Goal: Task Accomplishment & Management: Complete application form

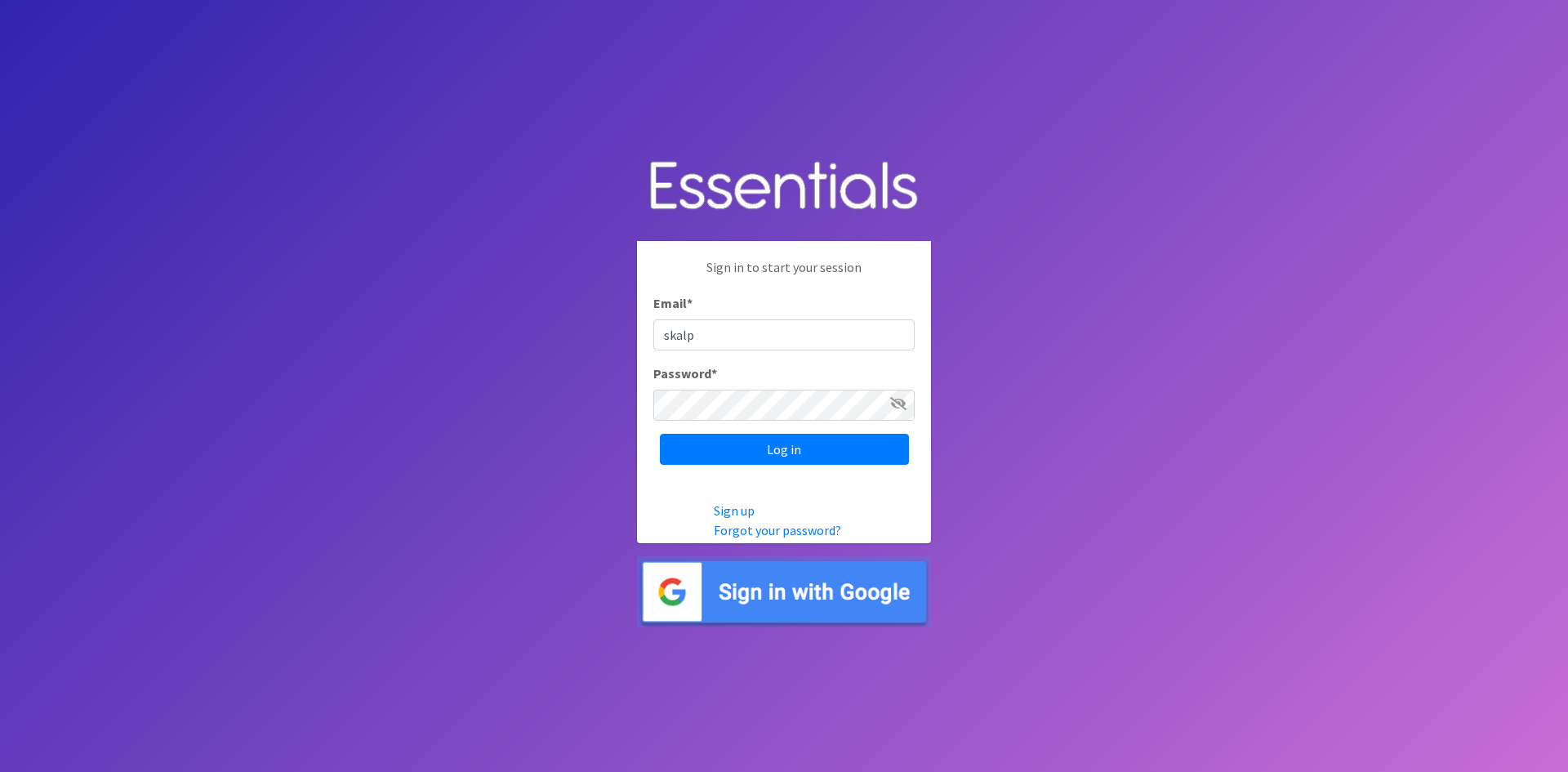
type input "[EMAIL_ADDRESS][DOMAIN_NAME]"
click at [763, 449] on input "Log in" at bounding box center [784, 449] width 249 height 31
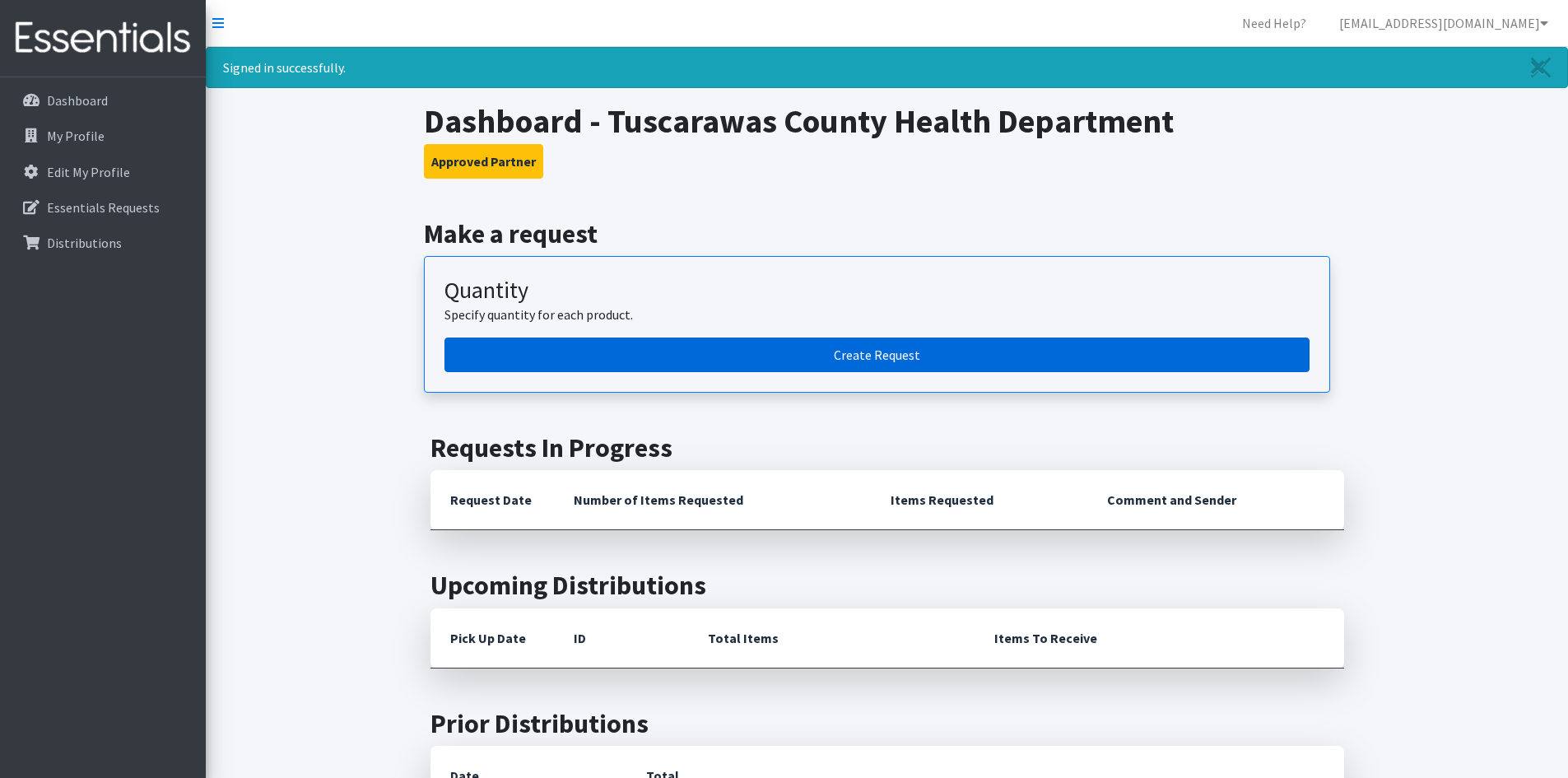
click at [858, 352] on link "Create Request" at bounding box center [877, 354] width 865 height 35
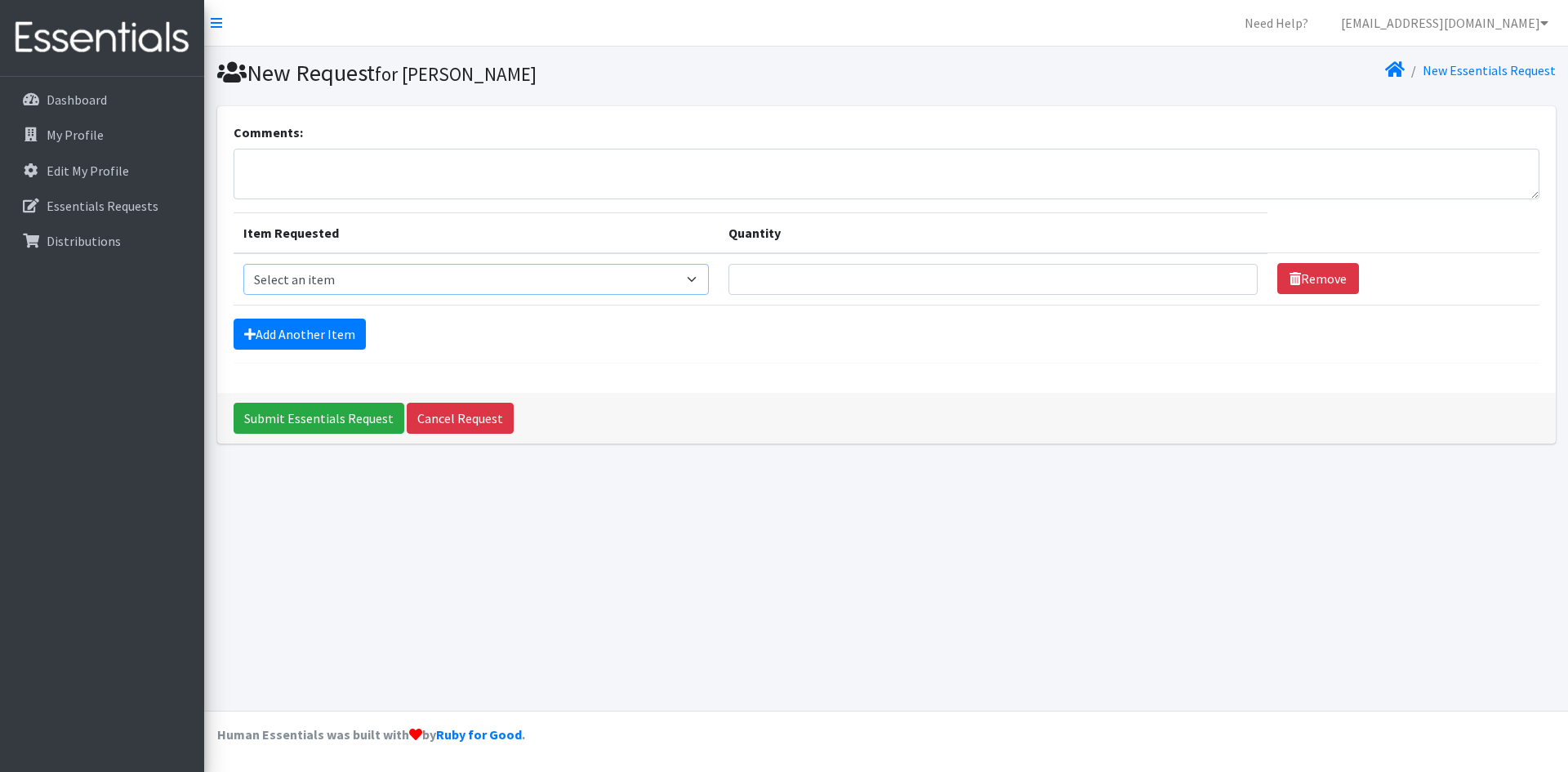
click at [700, 280] on select "Select an item Adult XXX Large Adult Large Adult XX Large Adult Medium Adult Sm…" at bounding box center [476, 279] width 466 height 31
select select "406"
click at [244, 264] on select "Select an item Adult XXX Large Adult Large Adult XX Large Adult Medium Adult Sm…" at bounding box center [476, 279] width 466 height 31
click at [1127, 284] on input "Quantity" at bounding box center [993, 279] width 529 height 31
click at [1229, 286] on input "1" at bounding box center [993, 279] width 529 height 31
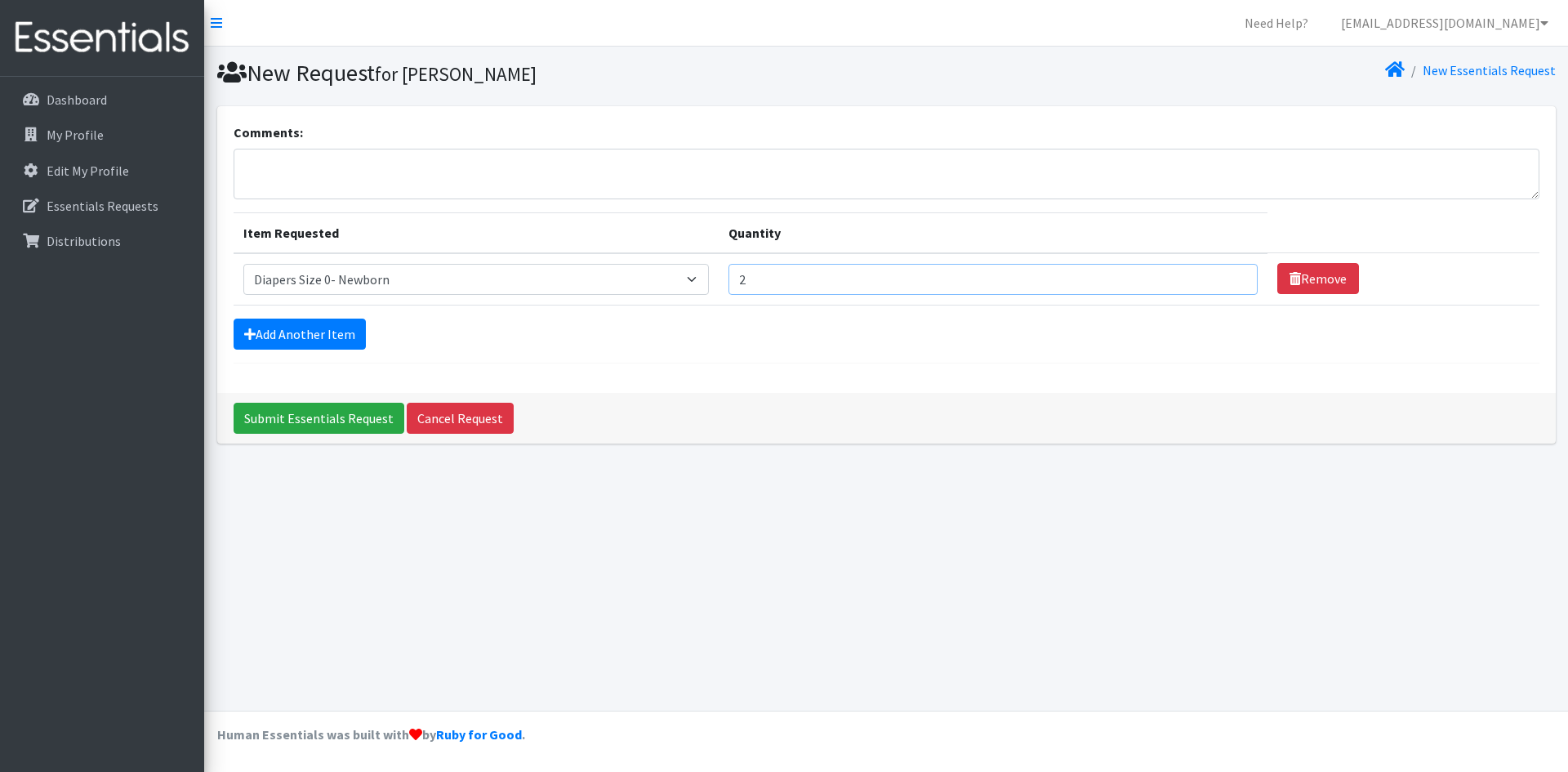
type input "2"
click at [1225, 272] on input "2" at bounding box center [993, 279] width 529 height 31
click at [1301, 274] on link "Remove" at bounding box center [1319, 278] width 82 height 31
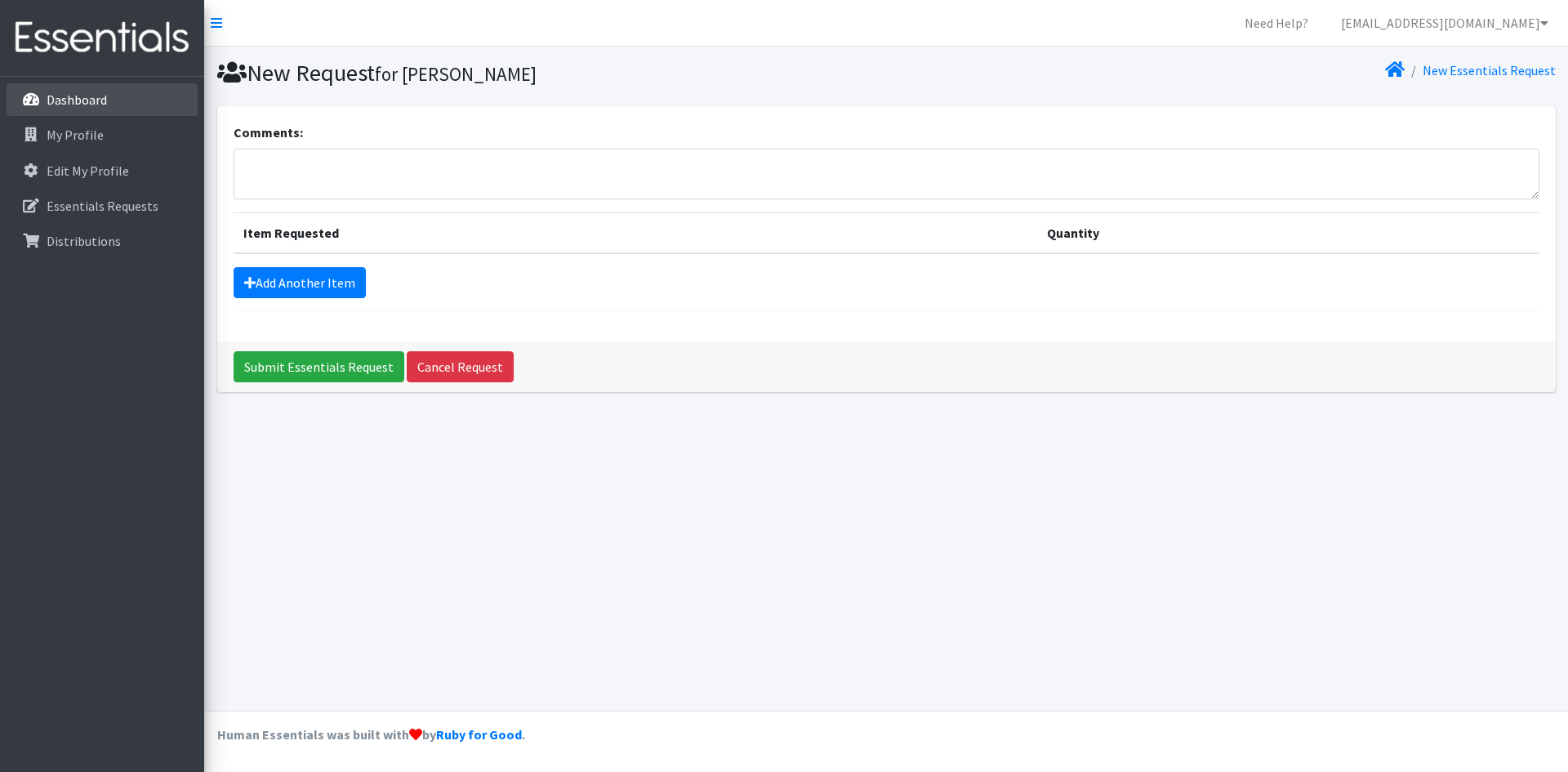
click at [55, 88] on link "Dashboard" at bounding box center [102, 99] width 191 height 33
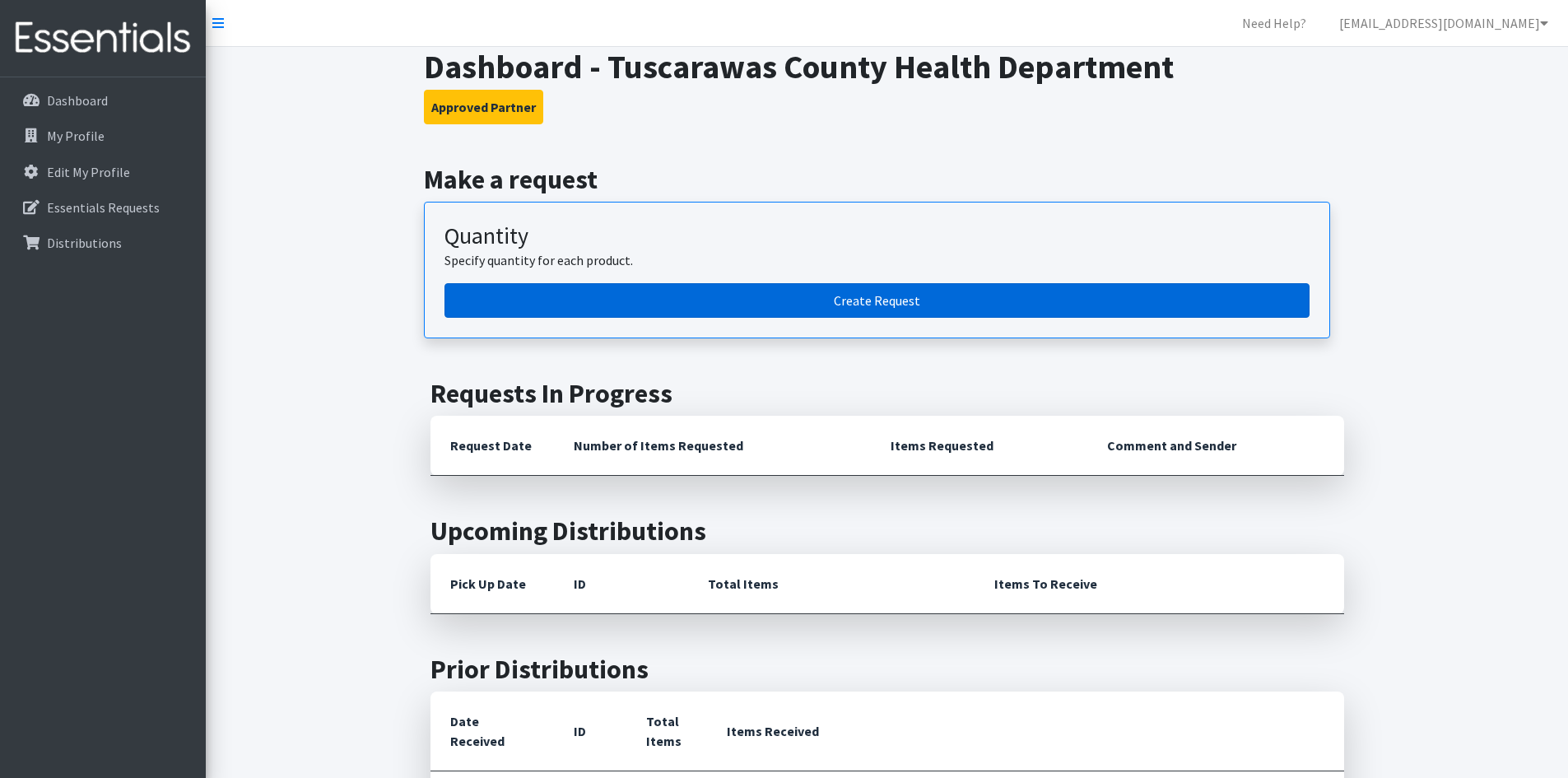
click at [892, 298] on link "Create Request" at bounding box center [877, 300] width 865 height 35
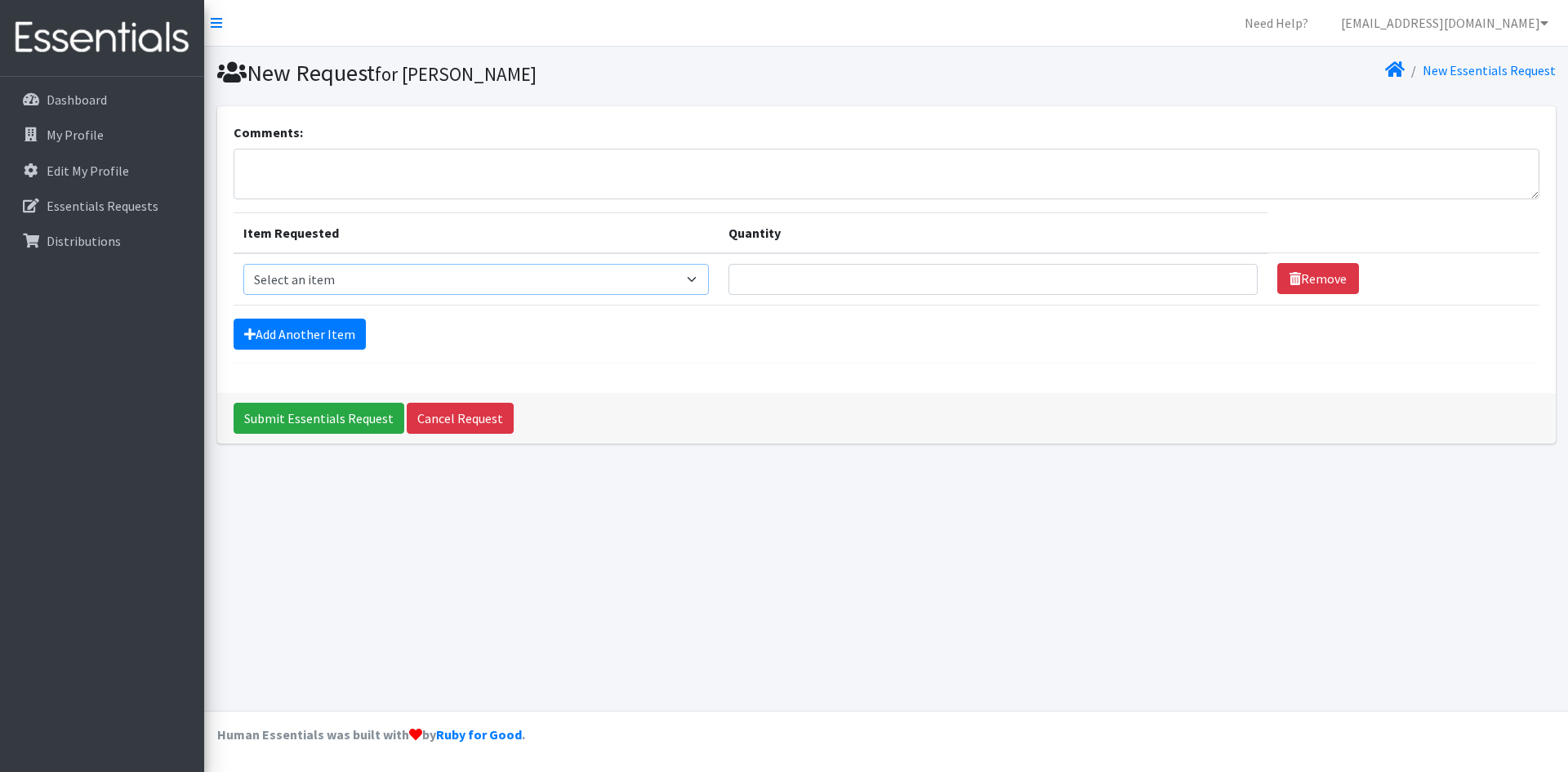
click at [701, 280] on select "Select an item Adult XXX Large Adult Large Adult XX Large Adult Medium Adult Sm…" at bounding box center [476, 279] width 466 height 31
select select "406"
click at [244, 264] on select "Select an item Adult XXX Large Adult Large Adult XX Large Adult Medium Adult Sm…" at bounding box center [476, 279] width 466 height 31
click at [804, 274] on input "Quantity" at bounding box center [993, 279] width 529 height 31
type input "300"
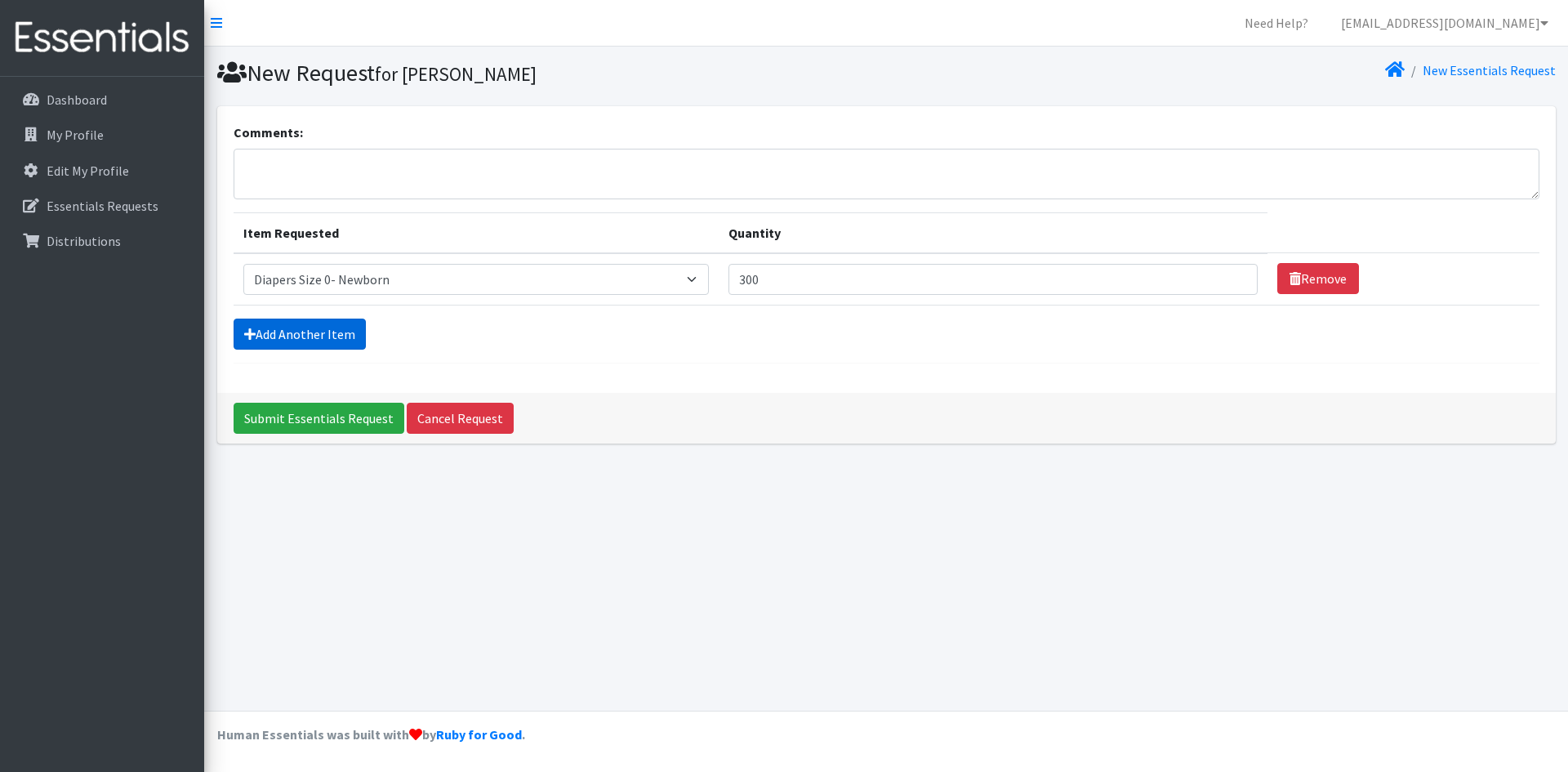
click at [286, 332] on link "Add Another Item" at bounding box center [300, 333] width 132 height 31
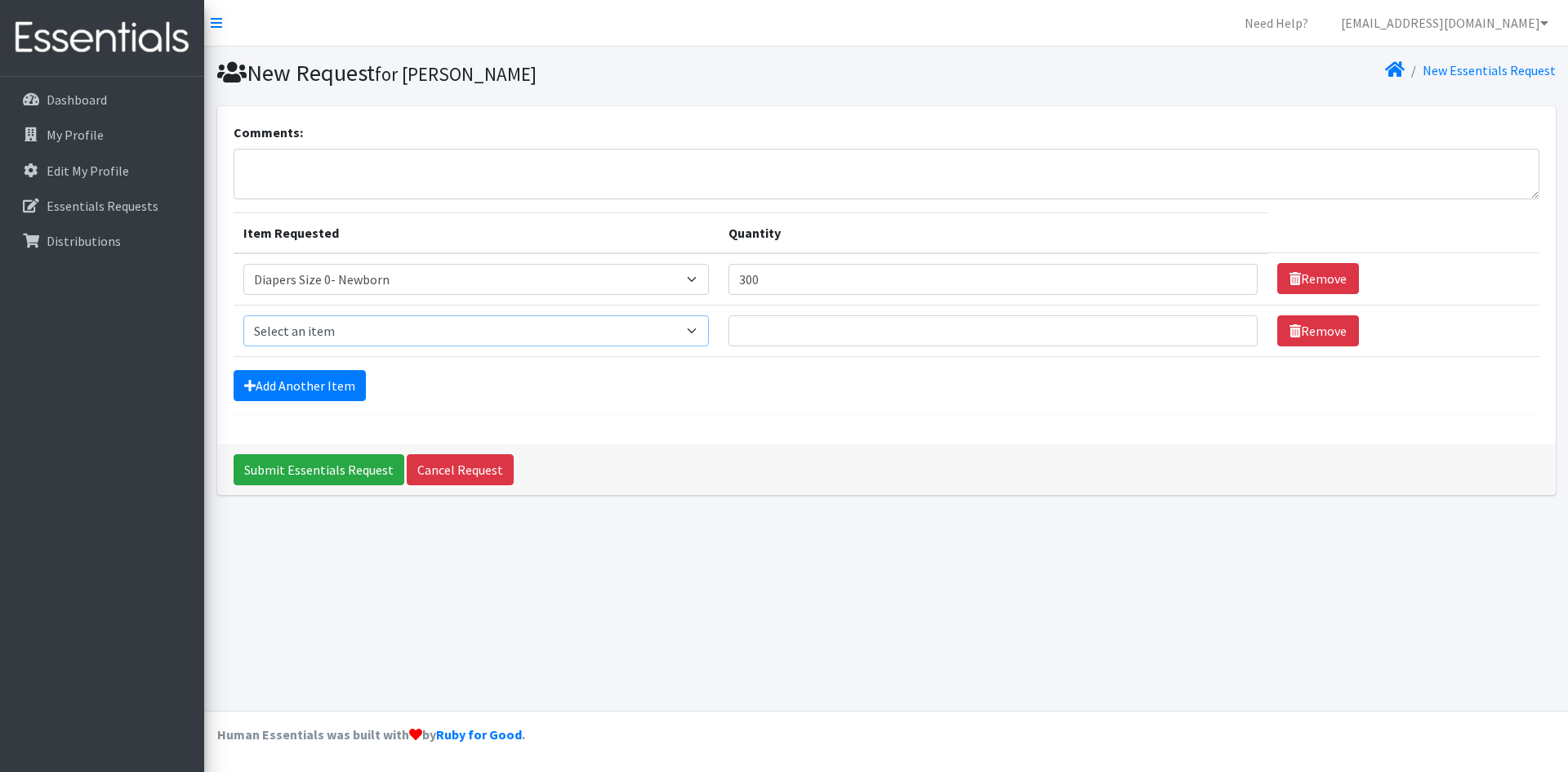
click at [441, 333] on select "Select an item Adult XXX Large Adult Large Adult XX Large Adult Medium Adult Sm…" at bounding box center [476, 331] width 466 height 31
select select "408"
click at [244, 316] on select "Select an item Adult XXX Large Adult Large Adult XX Large Adult Medium Adult Sm…" at bounding box center [476, 331] width 466 height 31
click at [799, 331] on input "Quantity" at bounding box center [993, 331] width 529 height 31
type input "500"
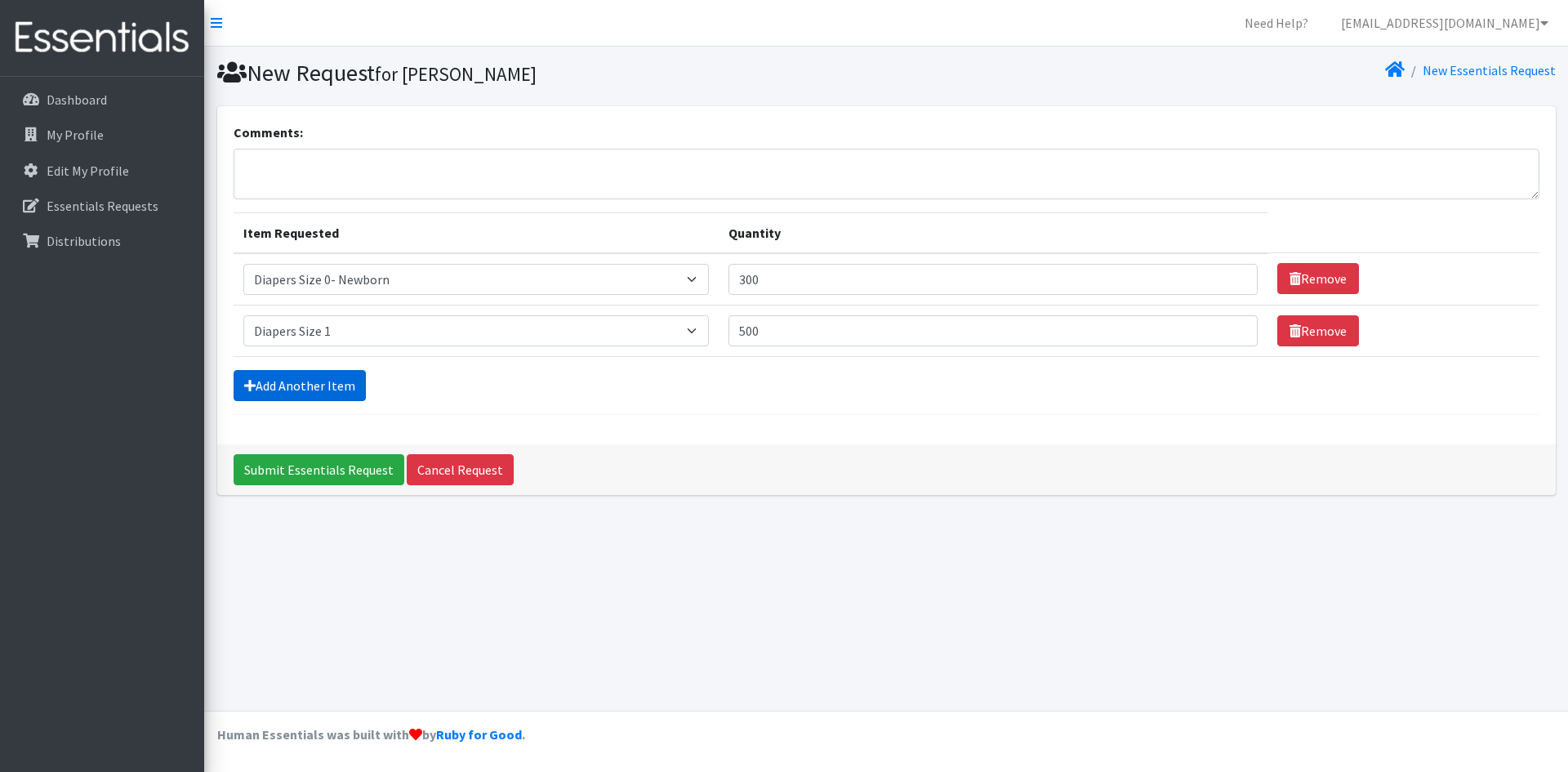
click at [306, 380] on link "Add Another Item" at bounding box center [300, 385] width 132 height 31
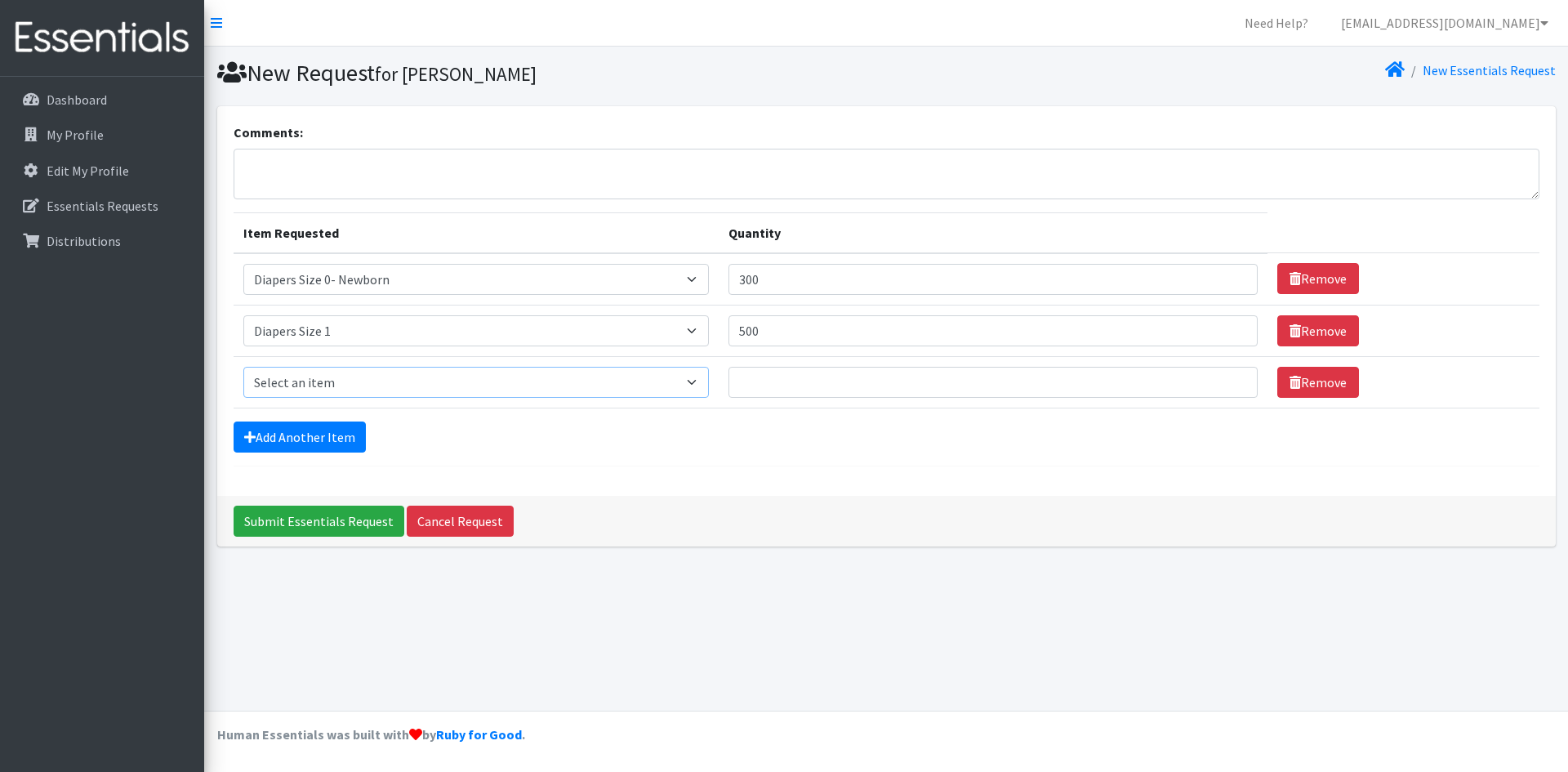
click at [306, 380] on select "Select an item Adult XXX Large Adult Large Adult XX Large Adult Medium Adult Sm…" at bounding box center [476, 382] width 466 height 31
select select "426"
click at [244, 367] on select "Select an item Adult XXX Large Adult Large Adult XX Large Adult Medium Adult Sm…" at bounding box center [476, 382] width 466 height 31
click at [805, 387] on input "Quantity" at bounding box center [993, 382] width 529 height 31
type input "500"
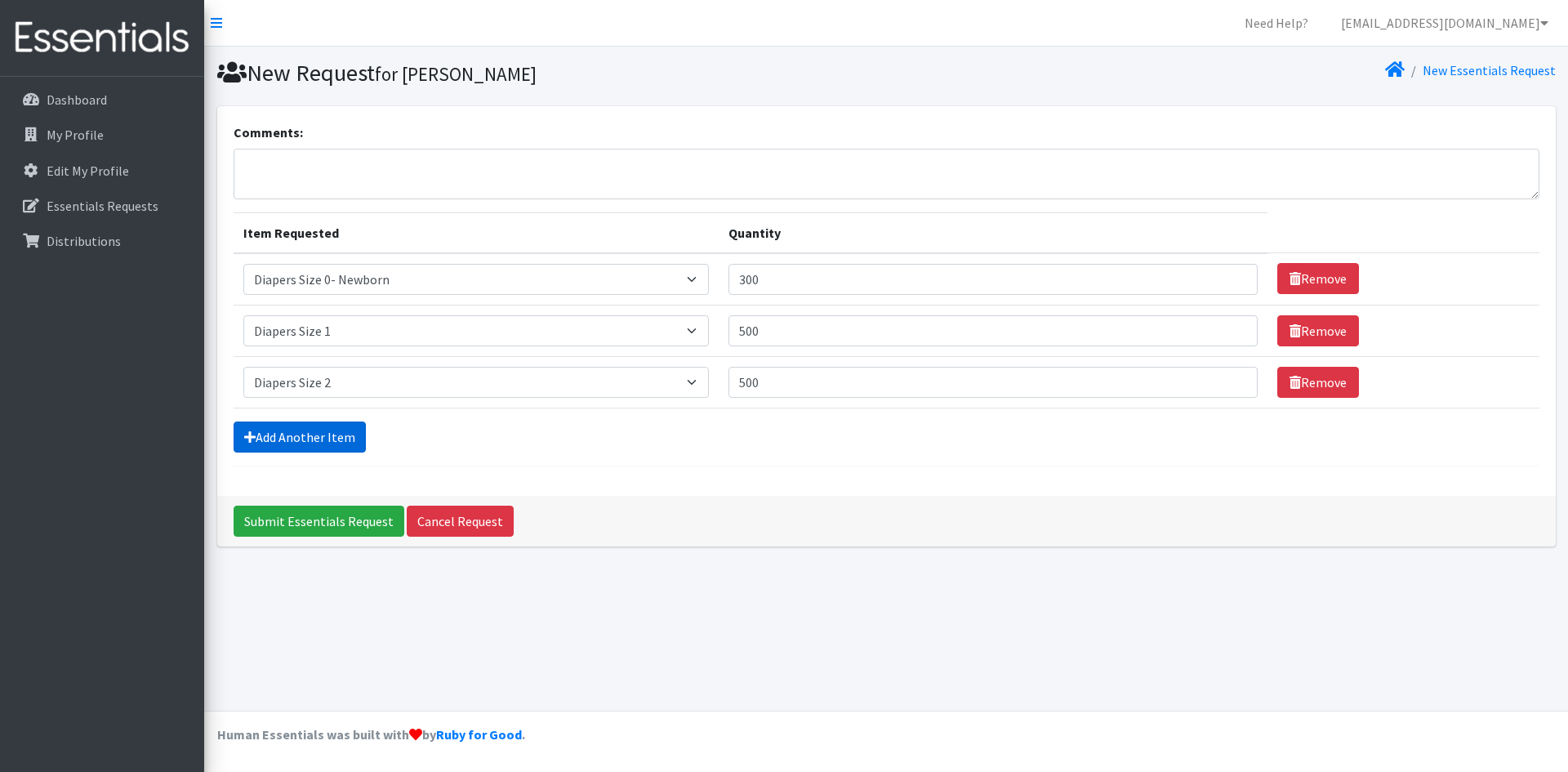
click at [304, 435] on link "Add Another Item" at bounding box center [300, 436] width 132 height 31
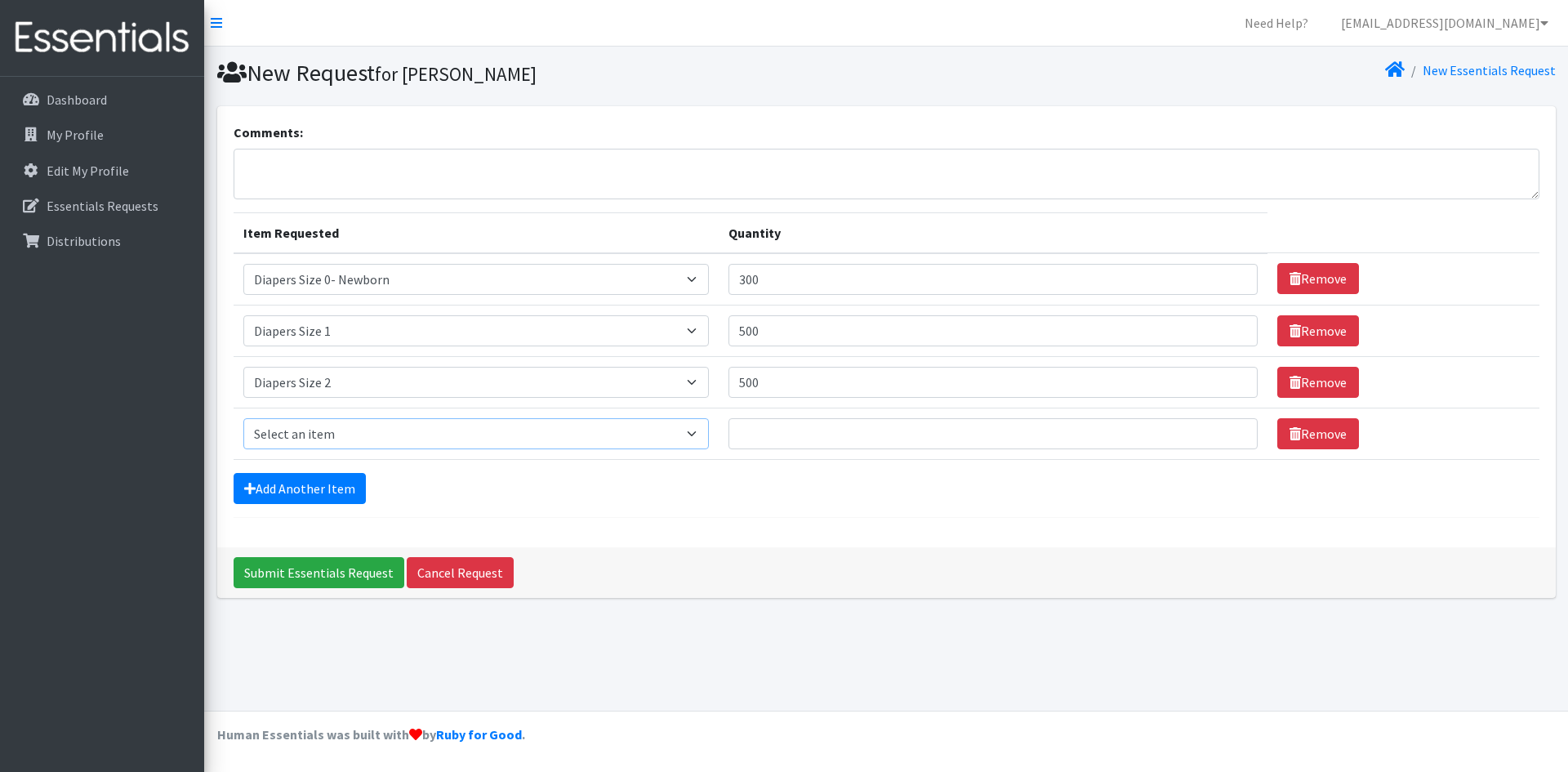
click at [308, 428] on select "Select an item Adult XXX Large Adult Large Adult XX Large Adult Medium Adult Sm…" at bounding box center [476, 433] width 466 height 31
select select "428"
click at [244, 418] on select "Select an item Adult XXX Large Adult Large Adult XX Large Adult Medium Adult Sm…" at bounding box center [476, 433] width 466 height 31
click at [771, 432] on input "Quantity" at bounding box center [993, 433] width 529 height 31
type input "500"
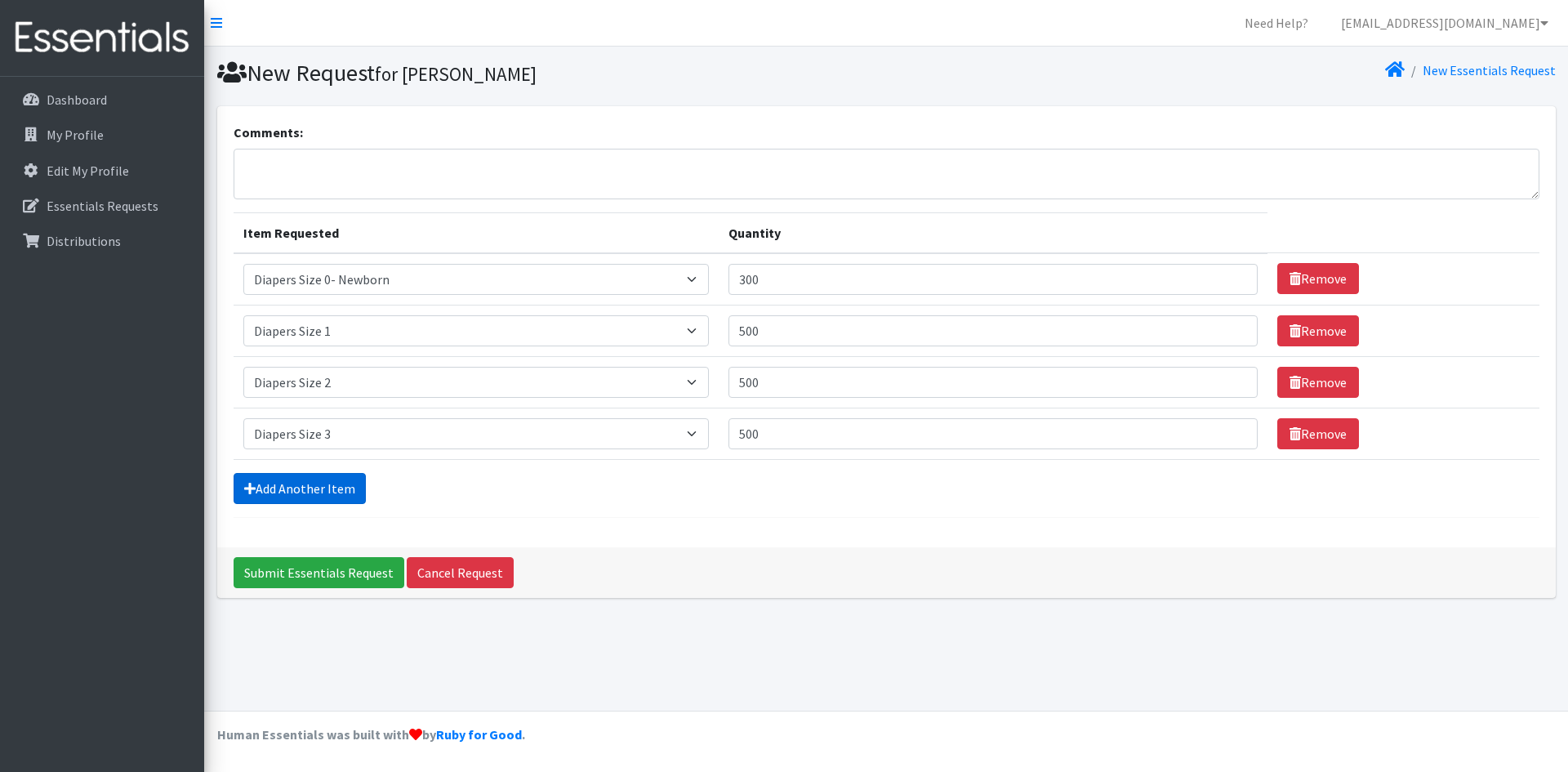
click at [295, 485] on link "Add Another Item" at bounding box center [300, 488] width 132 height 31
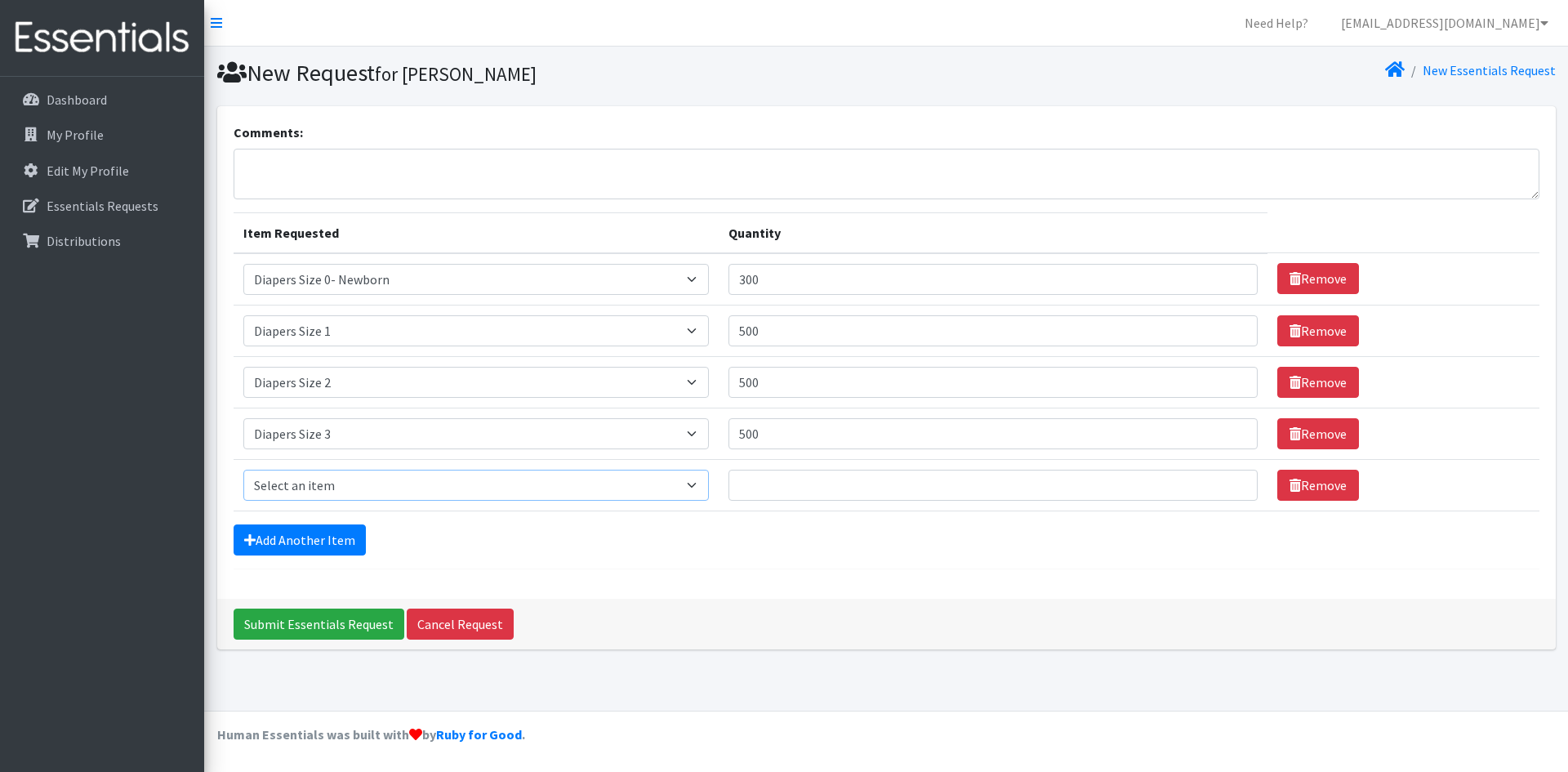
click at [295, 485] on select "Select an item Adult XXX Large Adult Large Adult XX Large Adult Medium Adult Sm…" at bounding box center [476, 485] width 466 height 31
select select "414"
click at [244, 470] on select "Select an item Adult XXX Large Adult Large Adult XX Large Adult Medium Adult Sm…" at bounding box center [476, 485] width 466 height 31
click at [782, 480] on input "Quantity" at bounding box center [993, 485] width 529 height 31
type input "500"
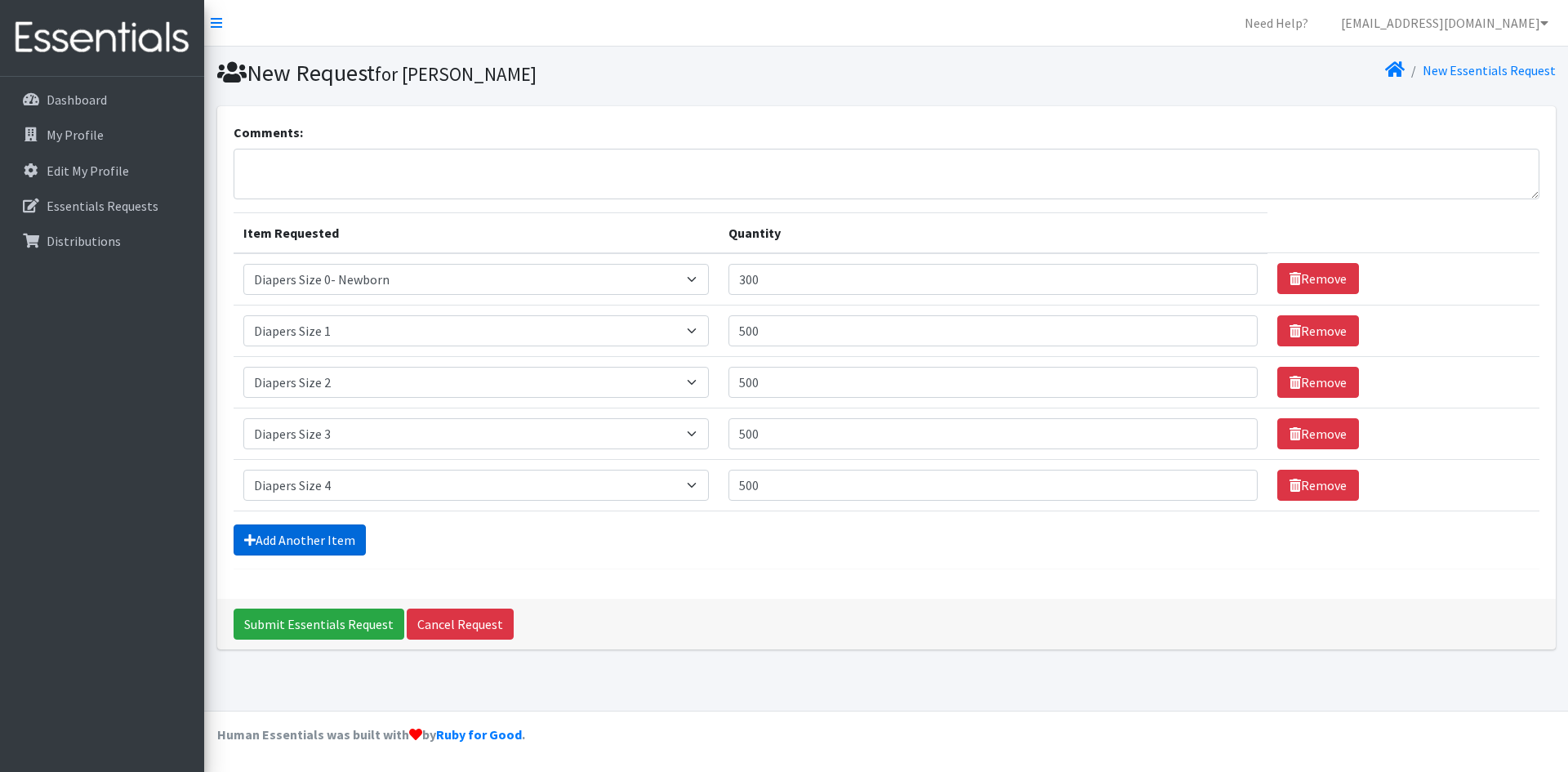
click at [301, 543] on link "Add Another Item" at bounding box center [300, 539] width 132 height 31
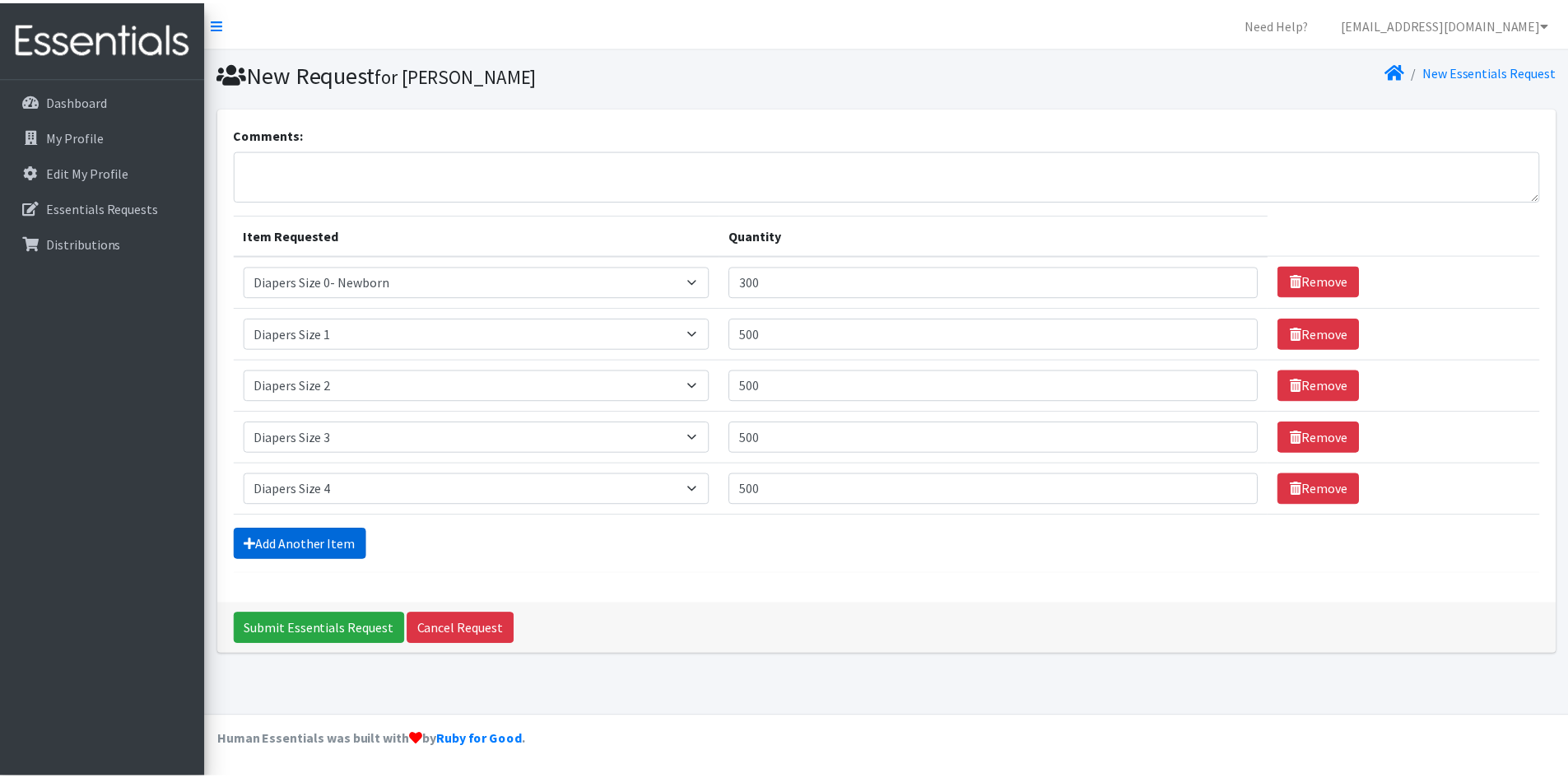
scroll to position [3, 0]
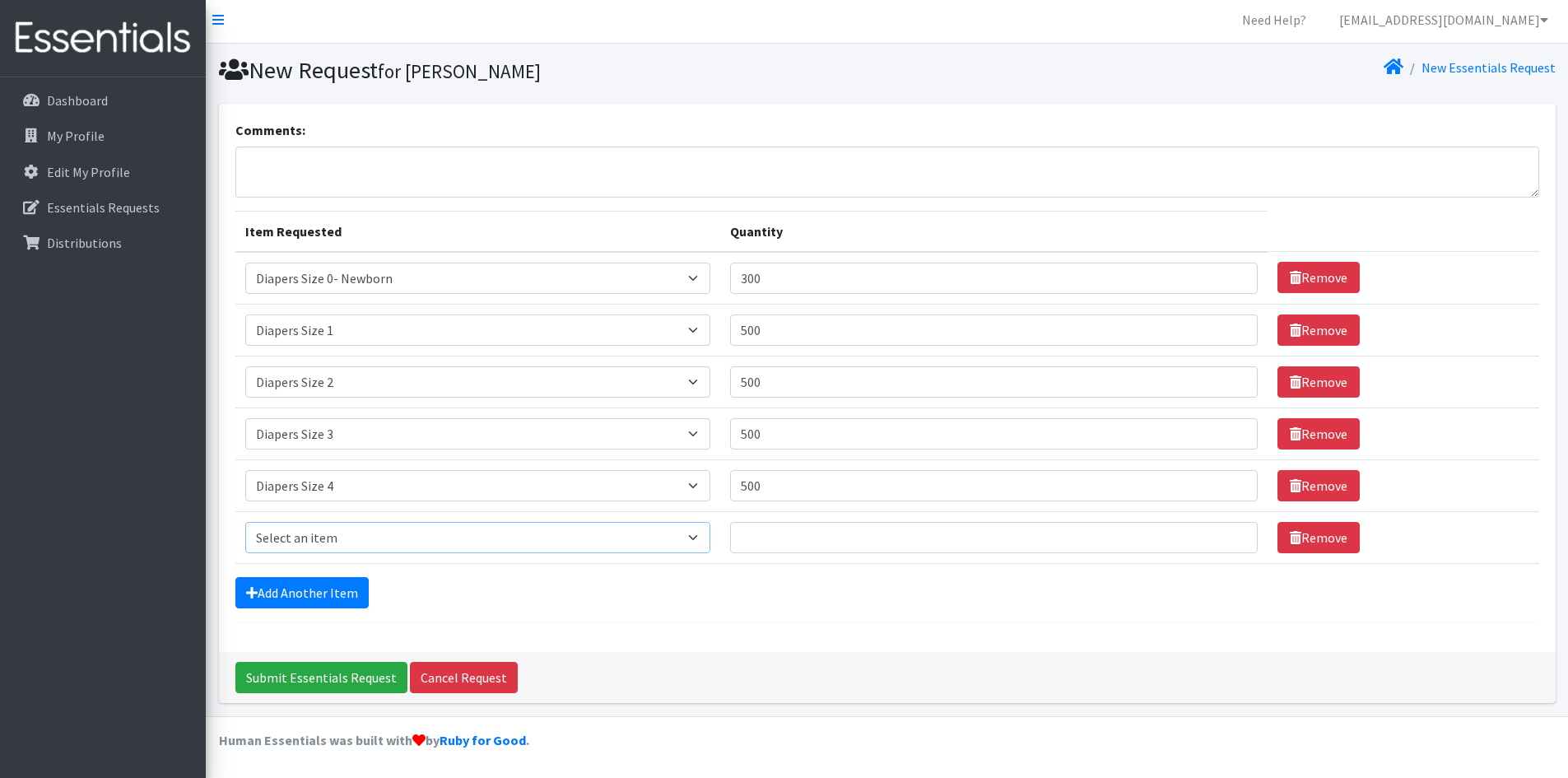
click at [295, 538] on select "Select an item Adult XXX Large Adult Large Adult XX Large Adult Medium Adult Sm…" at bounding box center [478, 537] width 465 height 31
select select "415"
click at [246, 521] on select "Select an item Adult XXX Large Adult Large Adult XX Large Adult Medium Adult Sm…" at bounding box center [478, 537] width 465 height 31
click at [808, 548] on input "Quantity" at bounding box center [994, 537] width 528 height 31
type input "500"
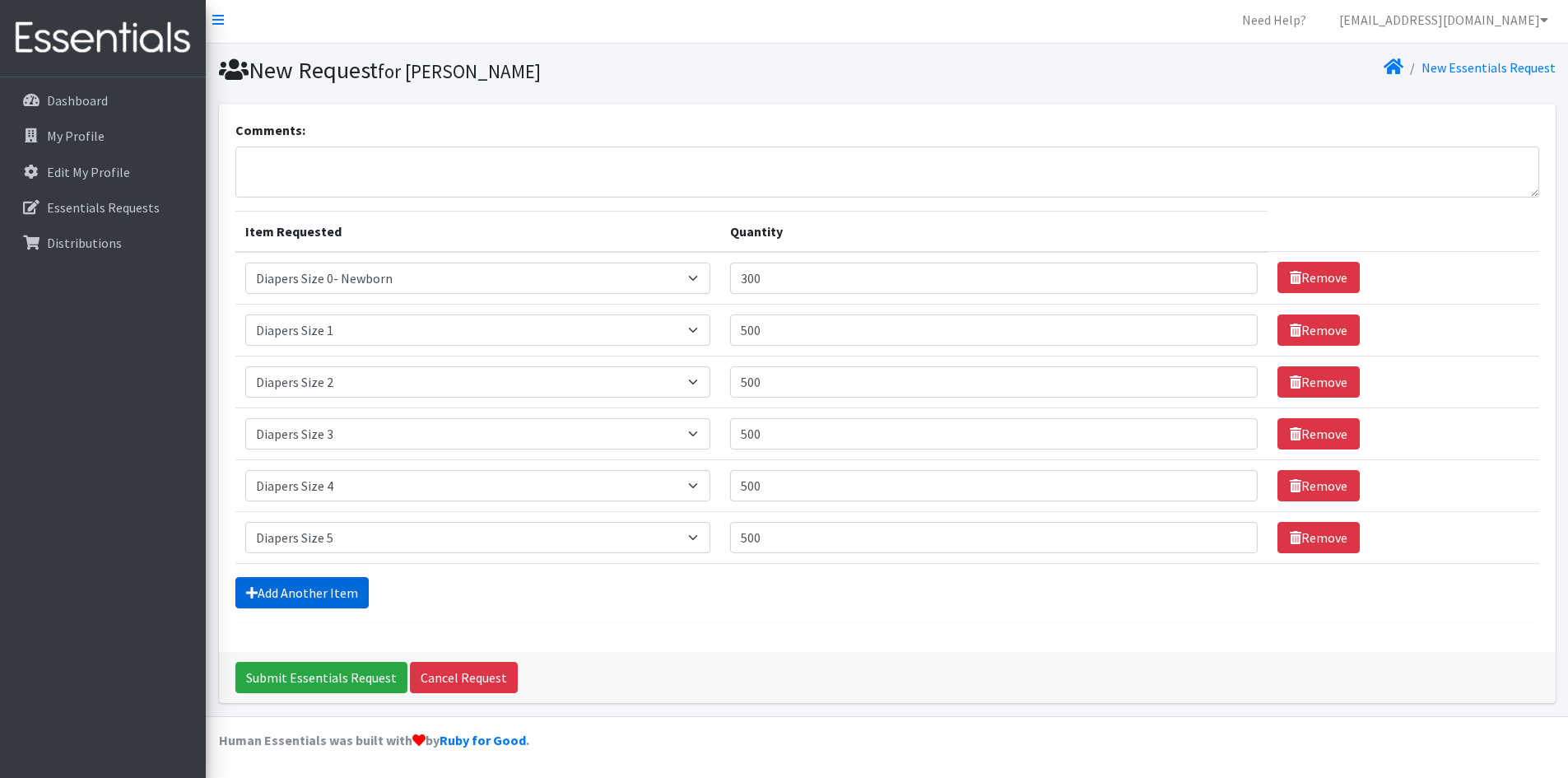
click at [273, 587] on link "Add Another Item" at bounding box center [302, 592] width 133 height 31
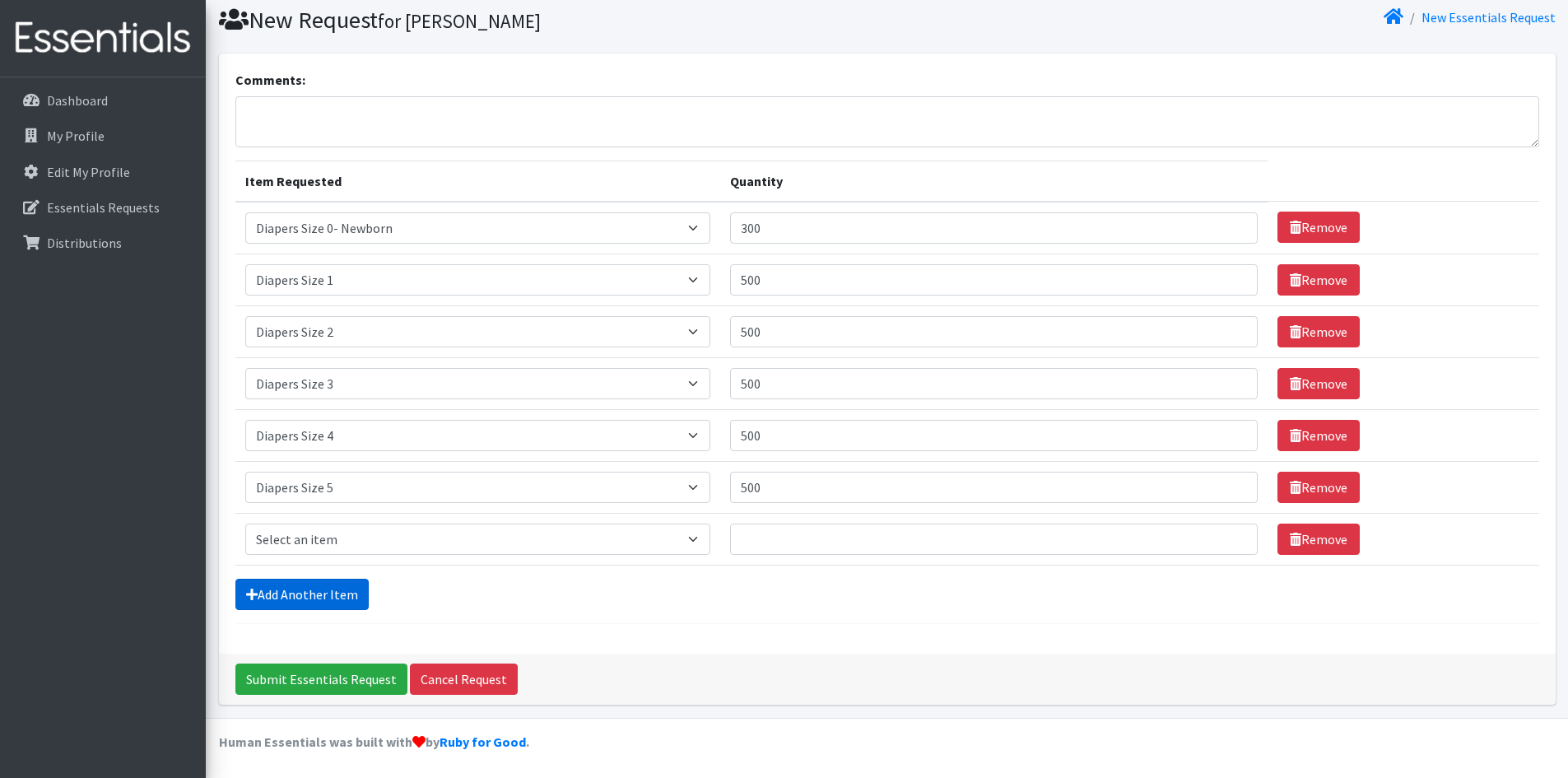
scroll to position [55, 0]
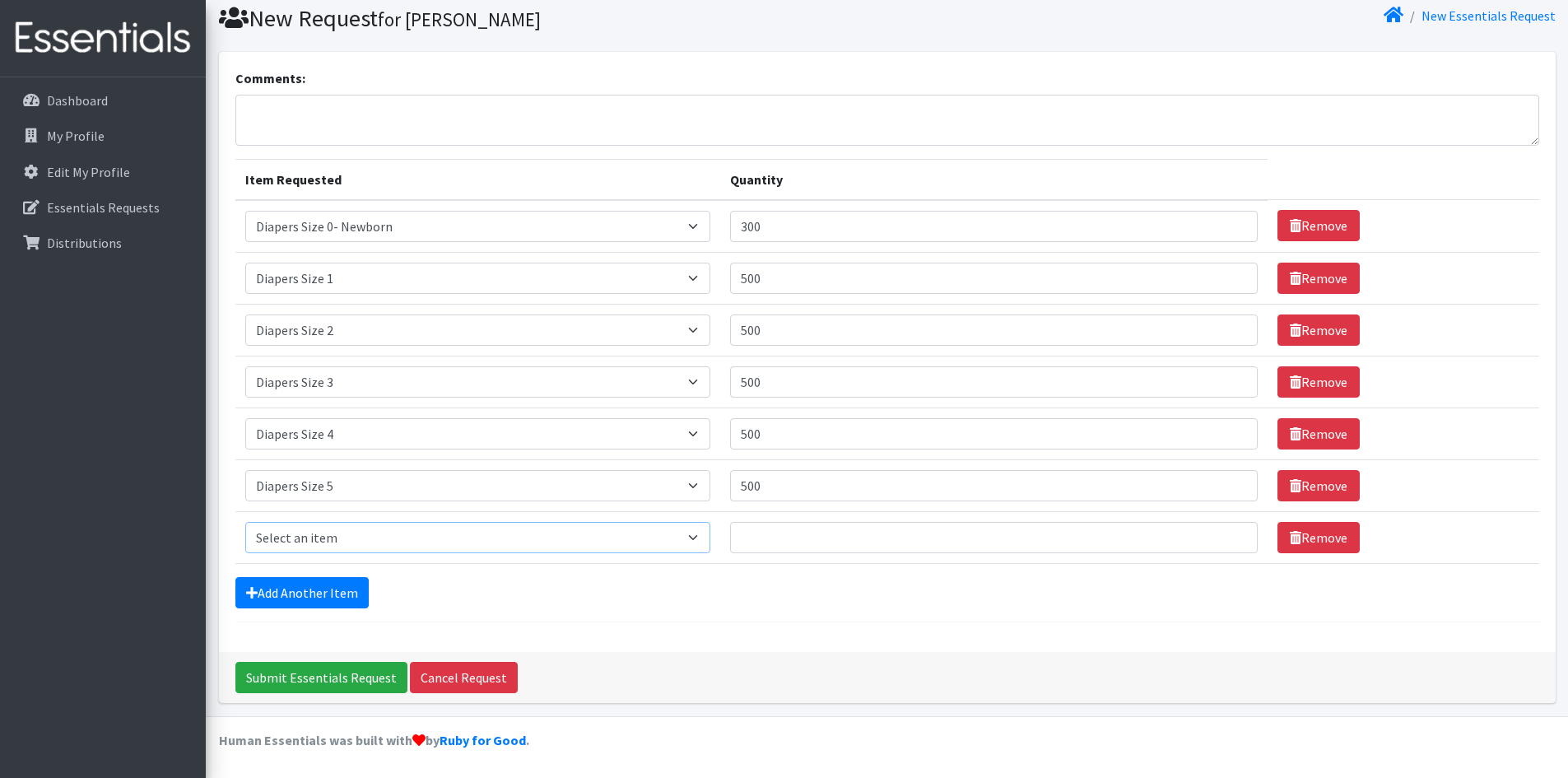
click at [295, 542] on select "Select an item Adult XXX Large Adult Large Adult XX Large Adult Medium Adult Sm…" at bounding box center [478, 537] width 465 height 31
select select "417"
click at [246, 521] on select "Select an item Adult XXX Large Adult Large Adult XX Large Adult Medium Adult Sm…" at bounding box center [478, 537] width 465 height 31
click at [814, 547] on input "Quantity" at bounding box center [994, 537] width 528 height 31
type input "300"
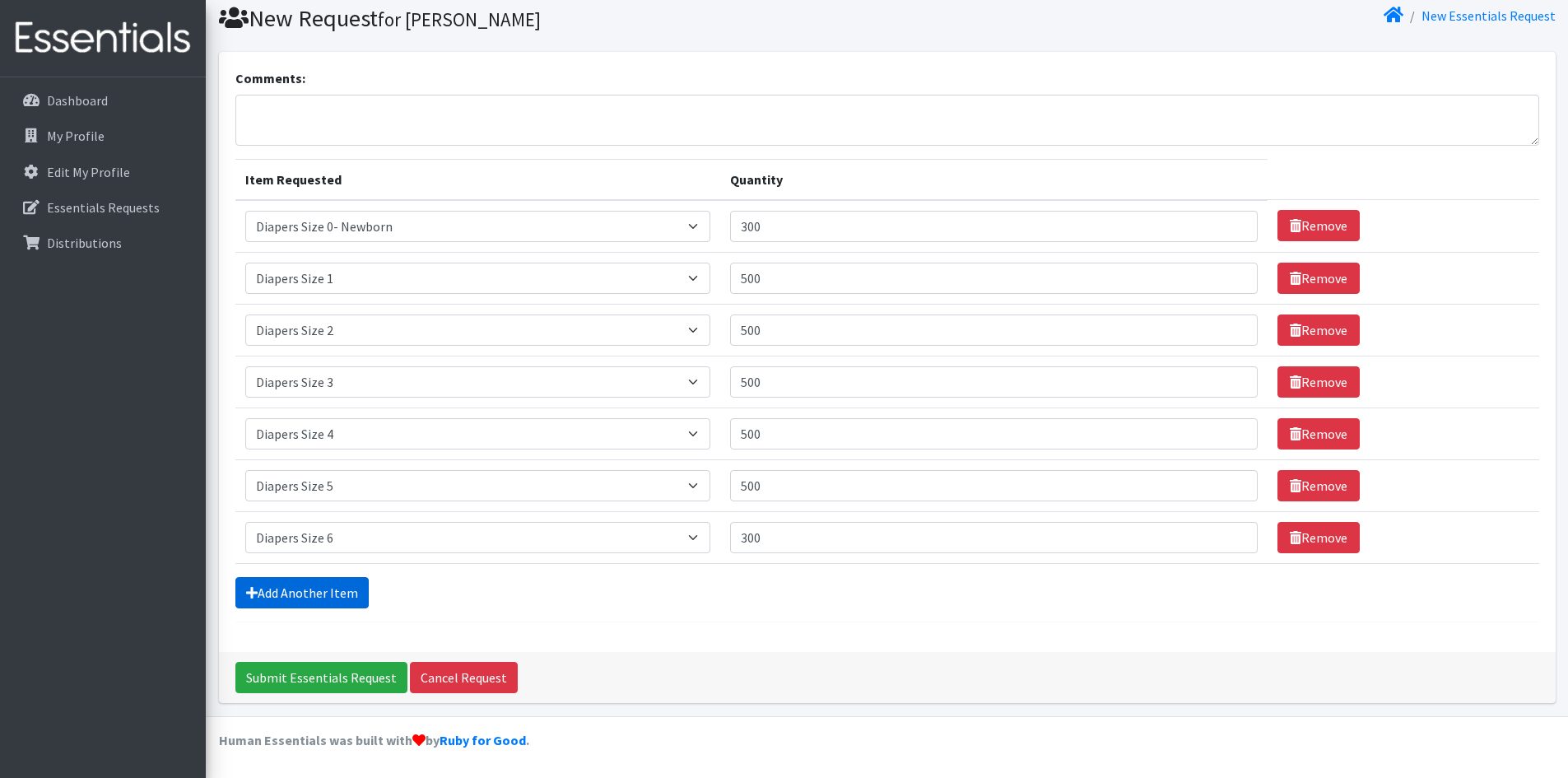
click at [322, 591] on link "Add Another Item" at bounding box center [302, 592] width 133 height 31
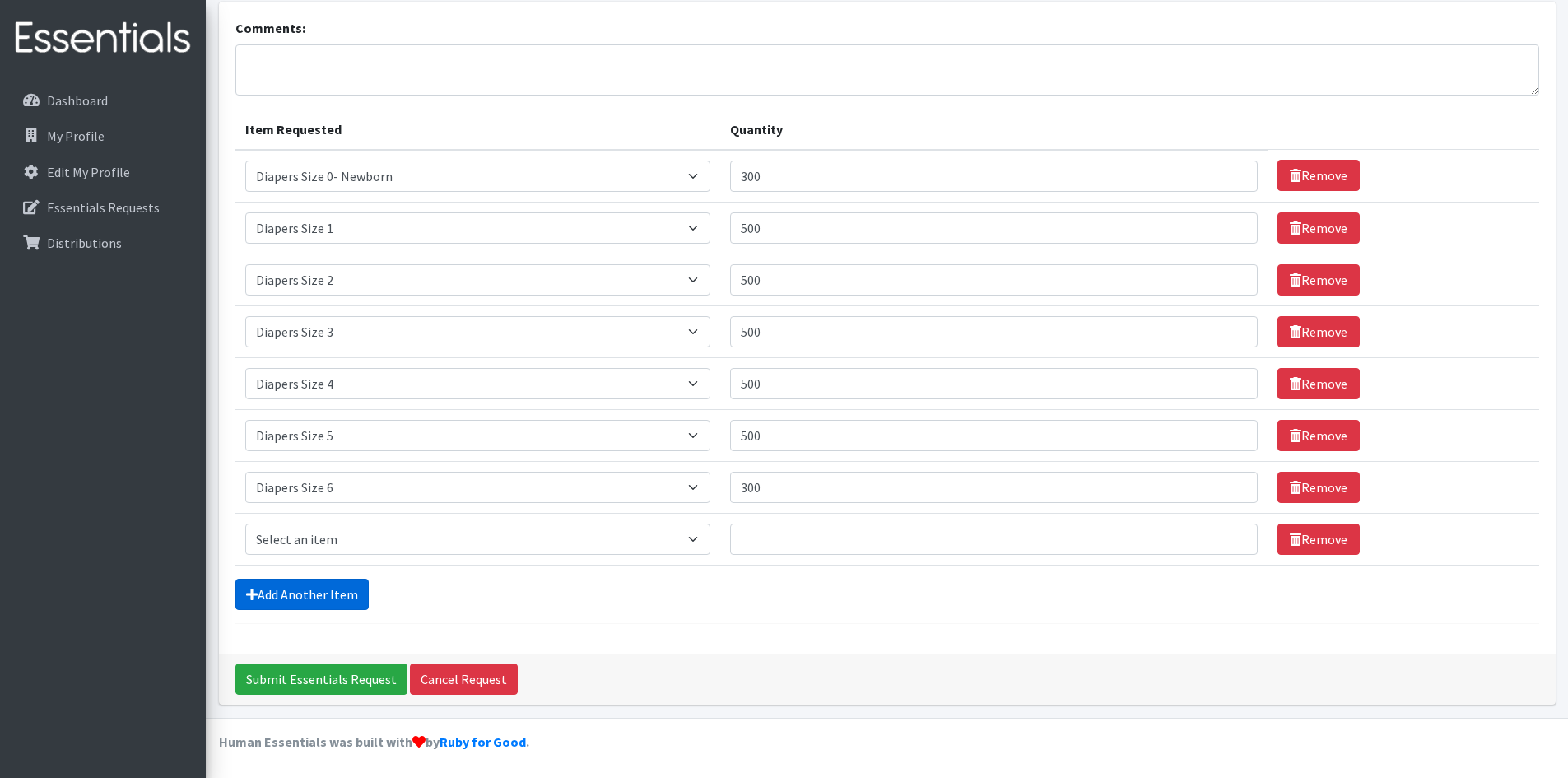
scroll to position [107, 0]
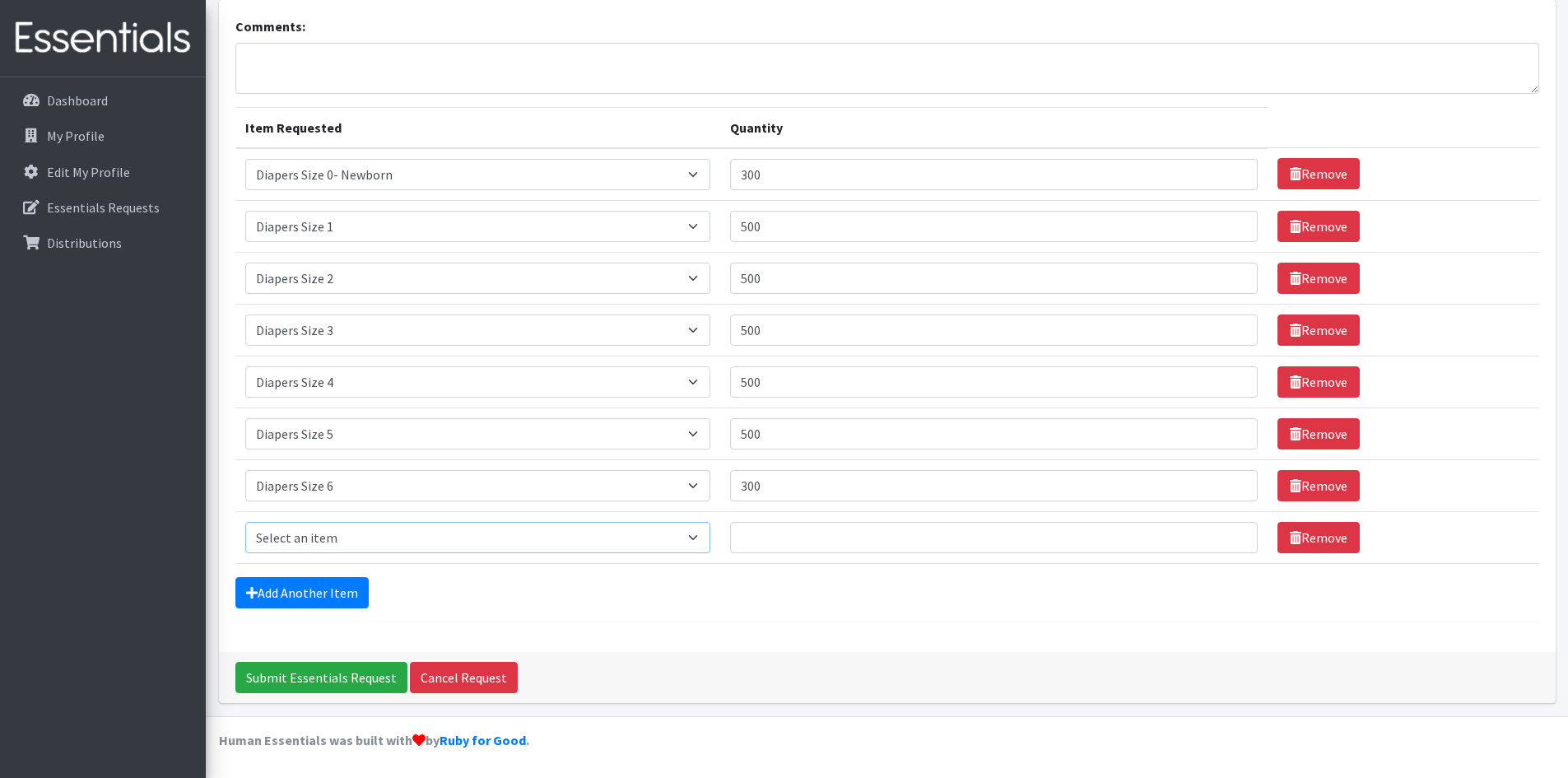
click at [316, 534] on select "Select an item Adult XXX Large Adult Large Adult XX Large Adult Medium Adult Sm…" at bounding box center [478, 537] width 465 height 31
select select "4739"
click at [246, 521] on select "Select an item Adult XXX Large Adult Large Adult XX Large Adult Medium Adult Sm…" at bounding box center [478, 537] width 465 height 31
click at [790, 532] on input "Quantity" at bounding box center [994, 537] width 528 height 31
type input "300"
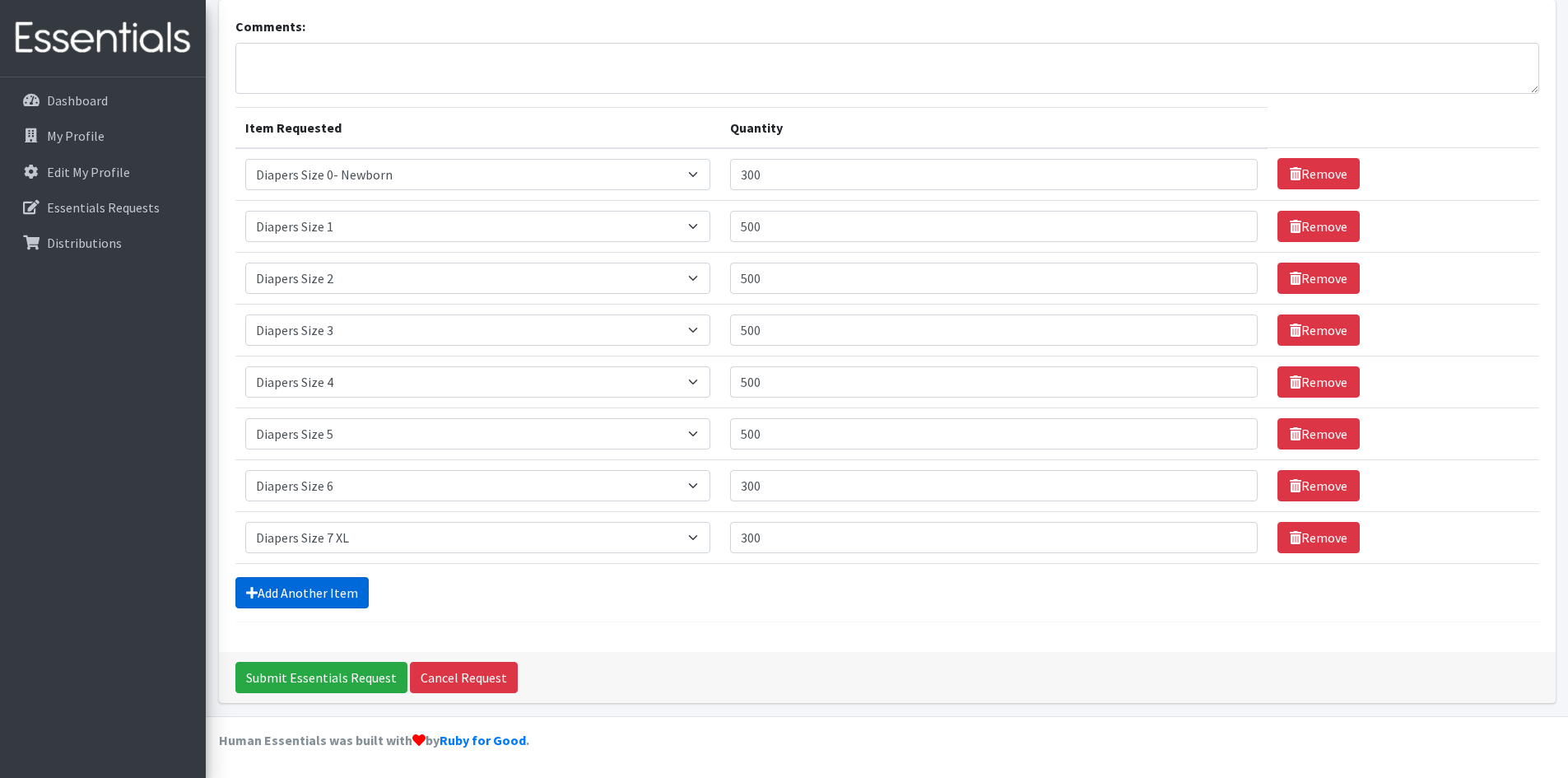
click at [322, 592] on link "Add Another Item" at bounding box center [302, 592] width 133 height 31
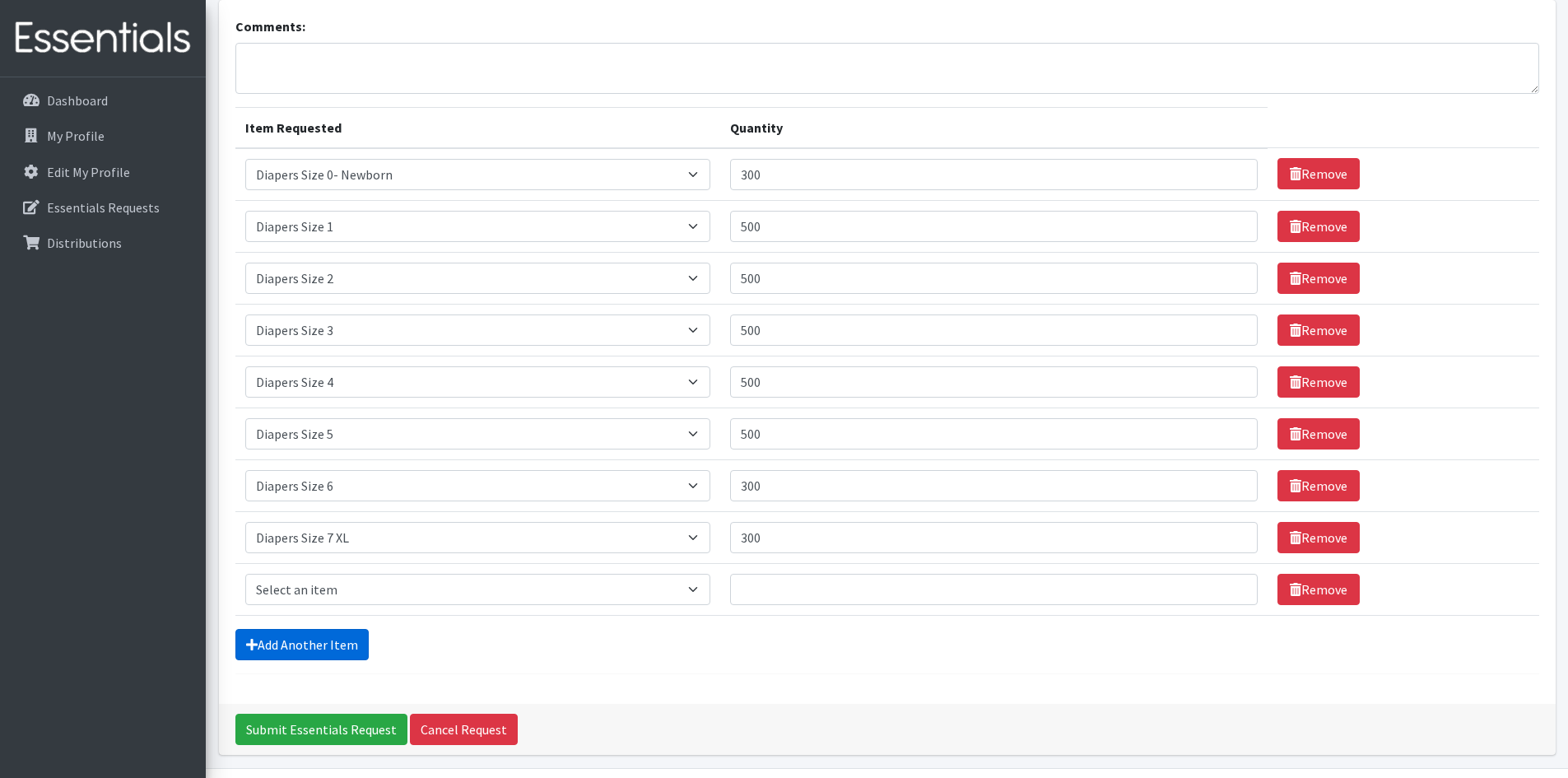
scroll to position [159, 0]
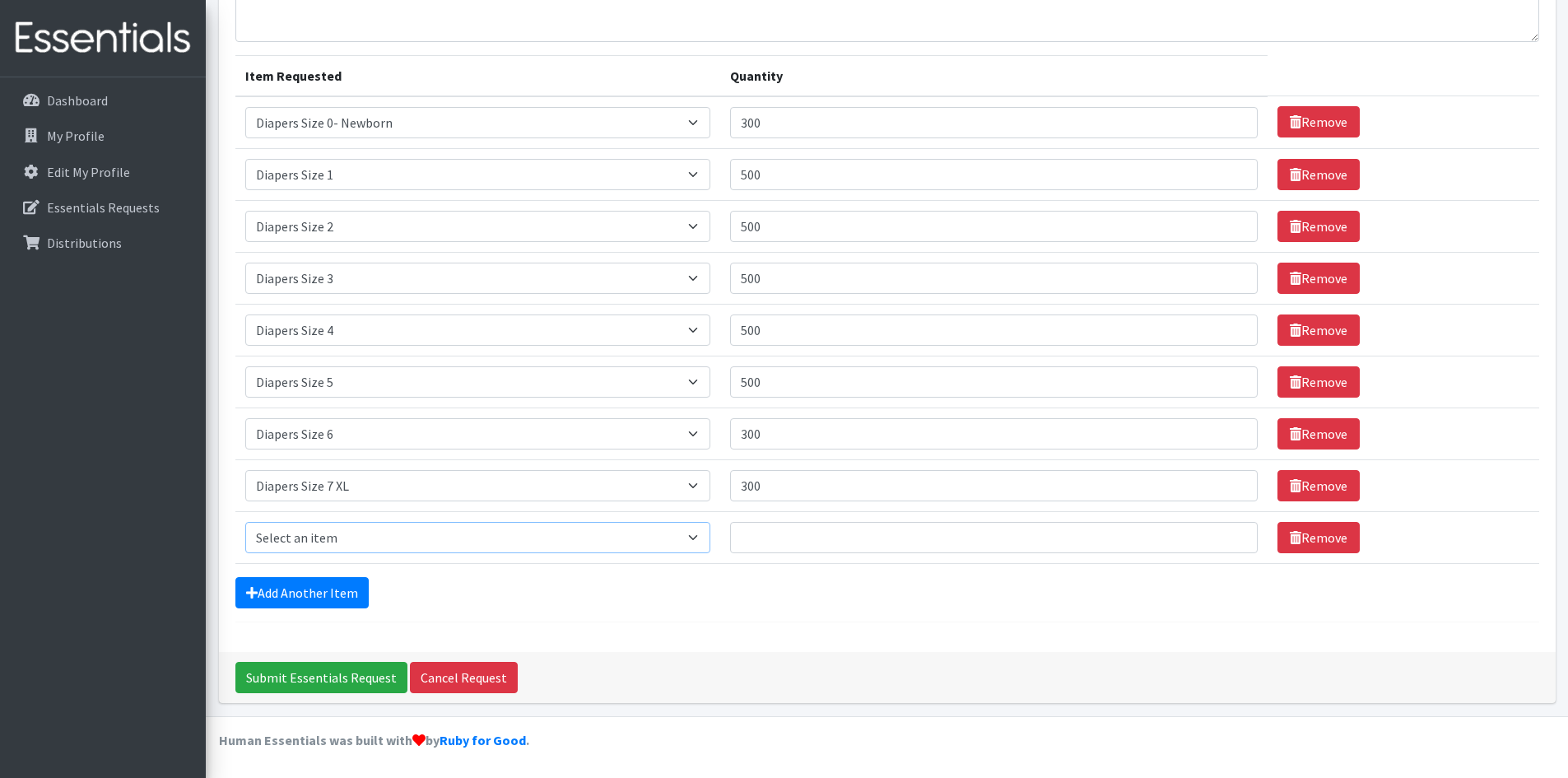
click at [321, 535] on select "Select an item Adult XXX Large Adult Large Adult XX Large Adult Medium Adult Sm…" at bounding box center [478, 537] width 465 height 31
click at [326, 538] on select "Select an item Adult XXX Large Adult Large Adult XX Large Adult Medium Adult Sm…" at bounding box center [478, 537] width 465 height 31
select select "11444"
click at [246, 521] on select "Select an item Adult XXX Large Adult Large Adult XX Large Adult Medium Adult Sm…" at bounding box center [478, 537] width 465 height 31
click at [768, 538] on input "Quantity" at bounding box center [994, 537] width 528 height 31
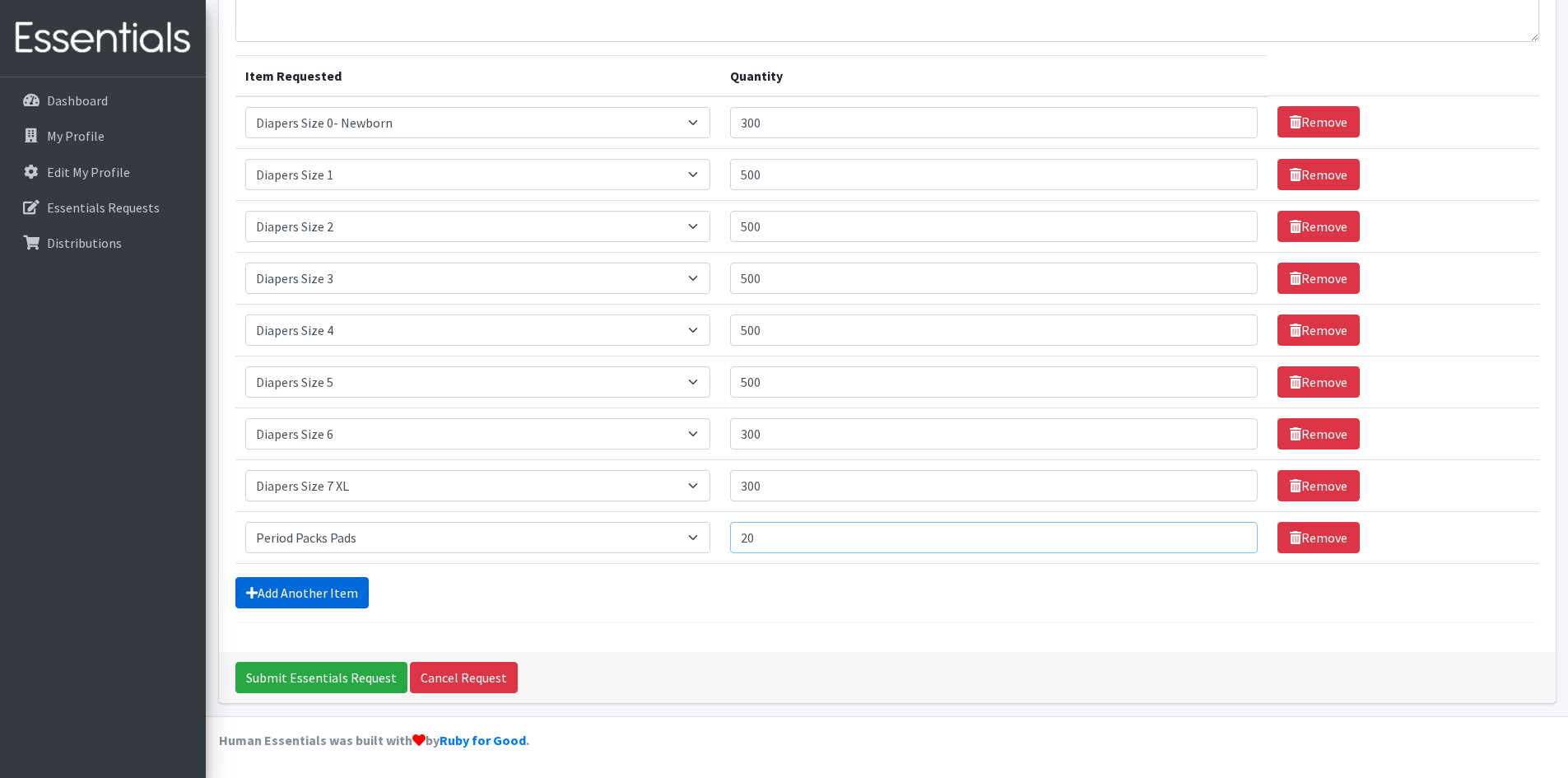
type input "20"
click at [285, 587] on link "Add Another Item" at bounding box center [302, 592] width 133 height 31
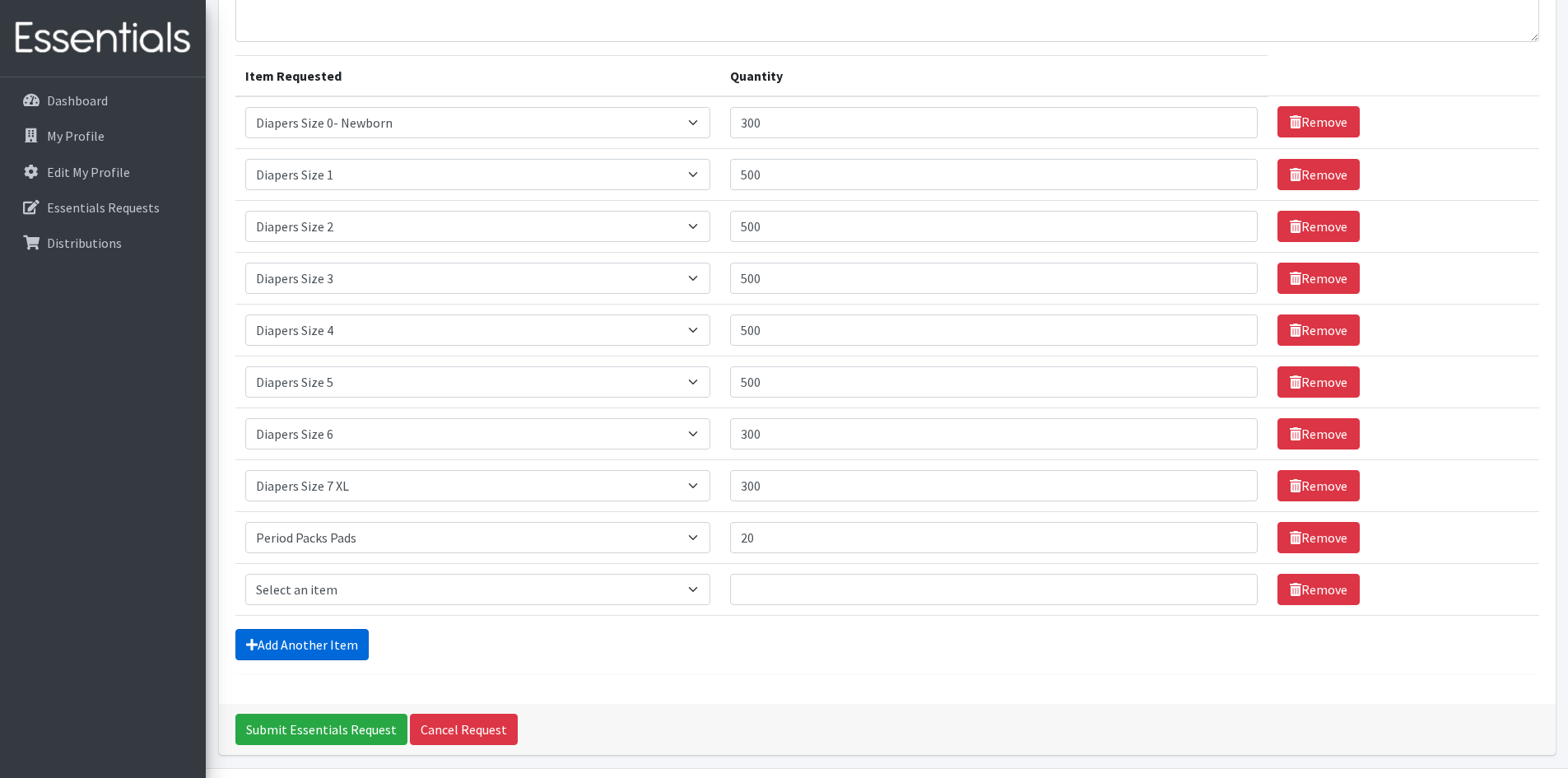
scroll to position [211, 0]
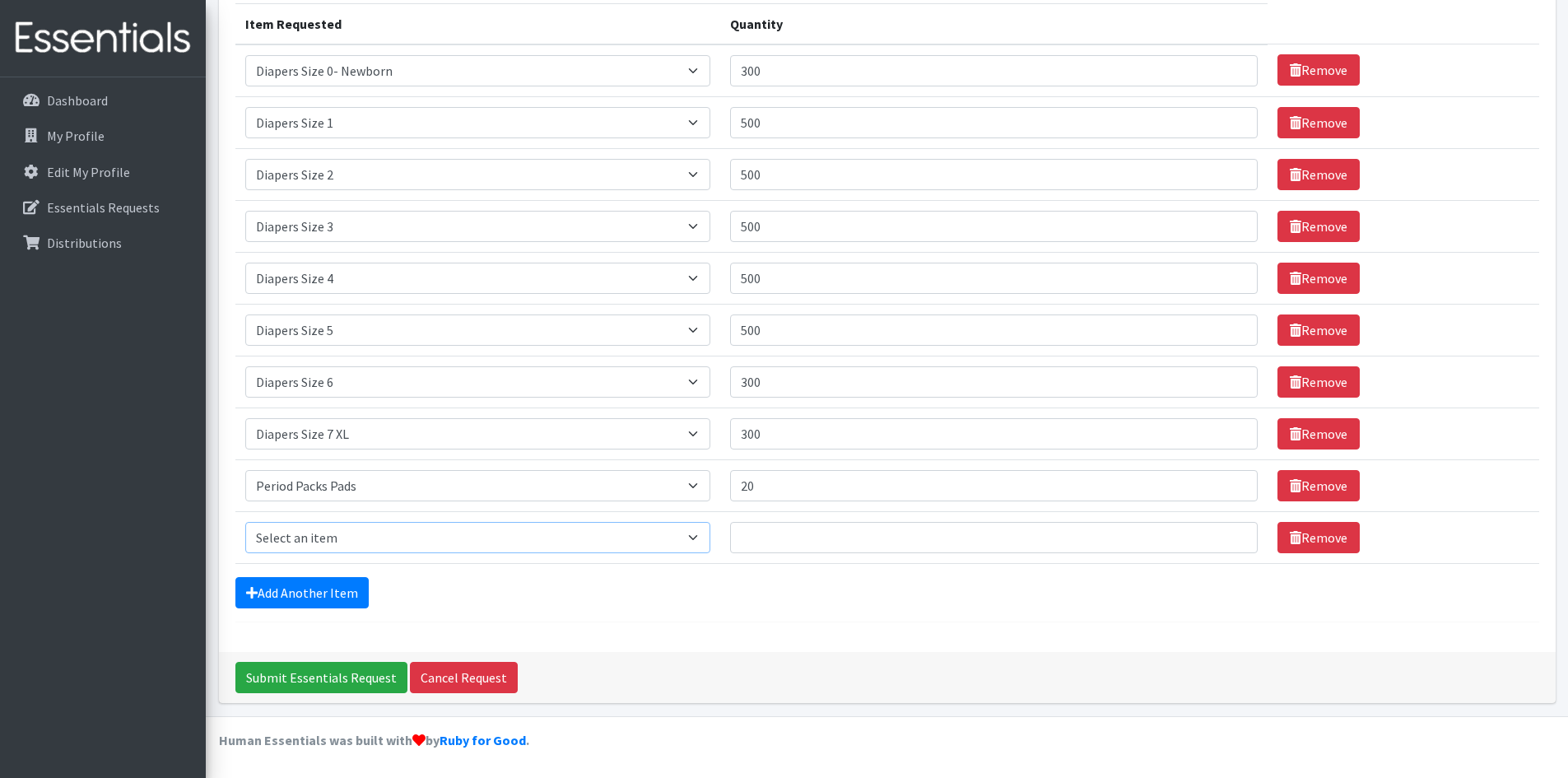
click at [307, 530] on select "Select an item Adult XXX Large Adult Large Adult XX Large Adult Medium Adult Sm…" at bounding box center [478, 537] width 465 height 31
select select "11445"
click at [246, 521] on select "Select an item Adult XXX Large Adult Large Adult XX Large Adult Medium Adult Sm…" at bounding box center [478, 537] width 465 height 31
click at [768, 543] on input "Quantity" at bounding box center [994, 537] width 528 height 31
type input "20"
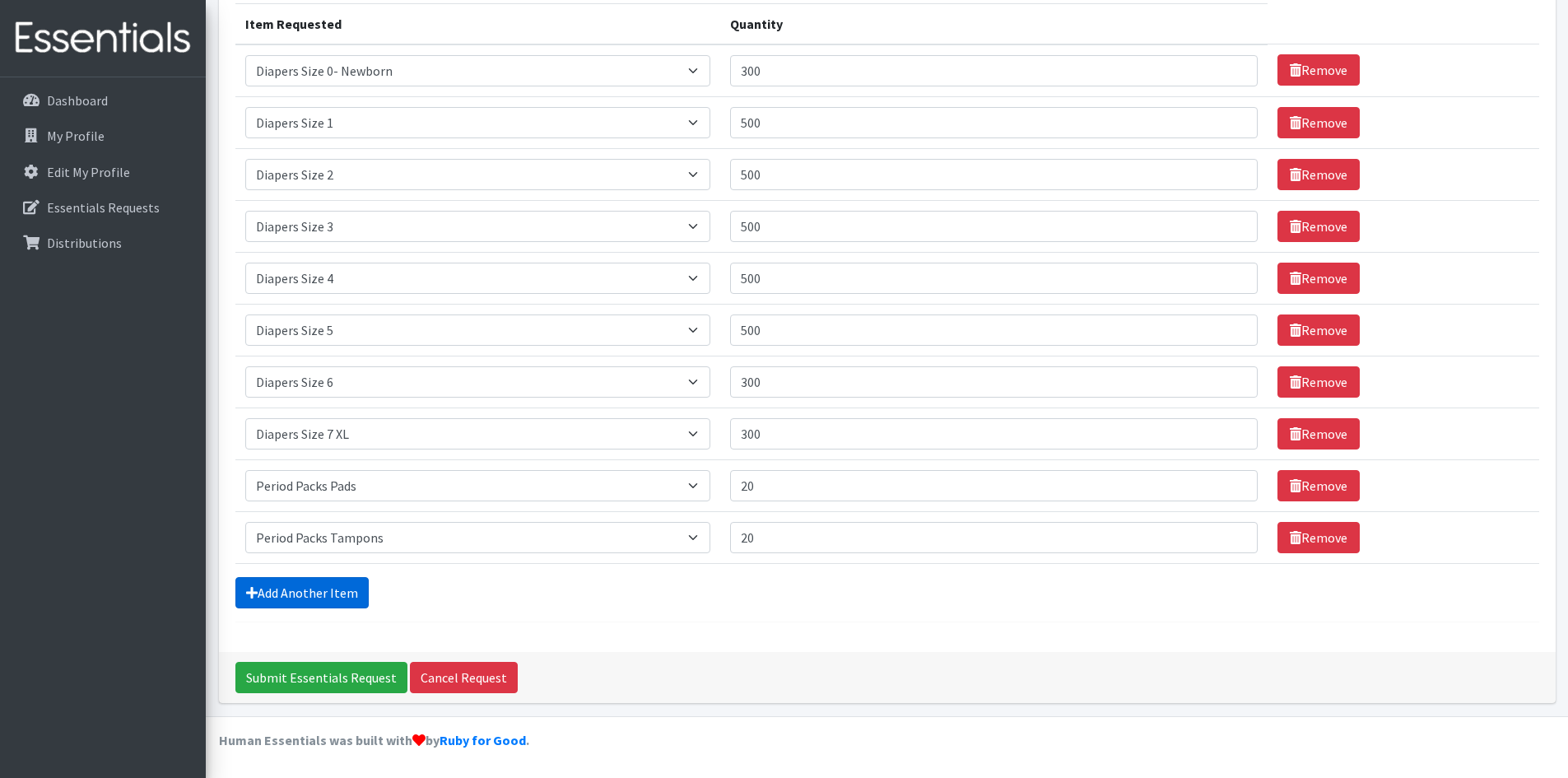
click at [301, 590] on link "Add Another Item" at bounding box center [302, 592] width 133 height 31
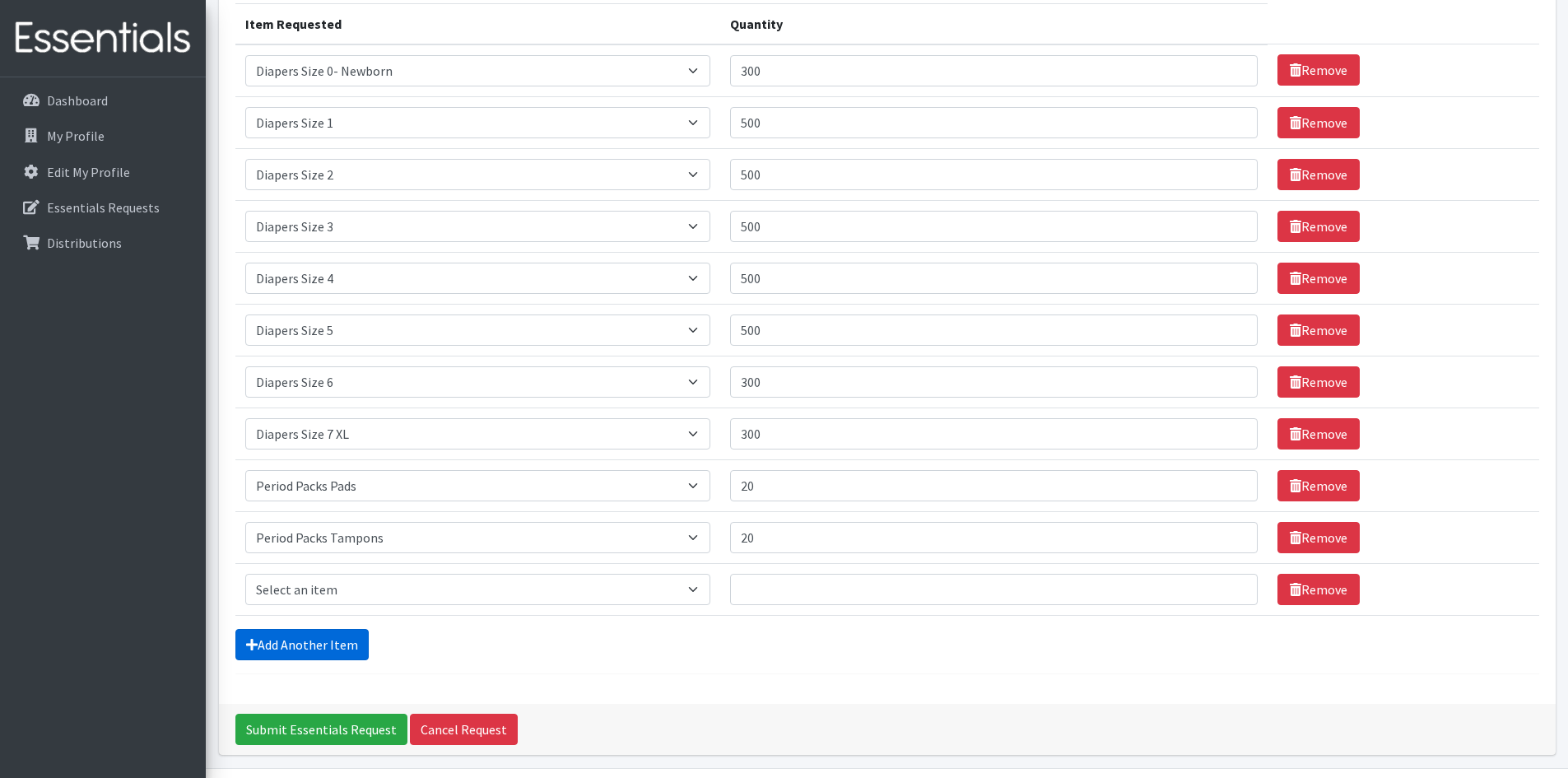
scroll to position [262, 0]
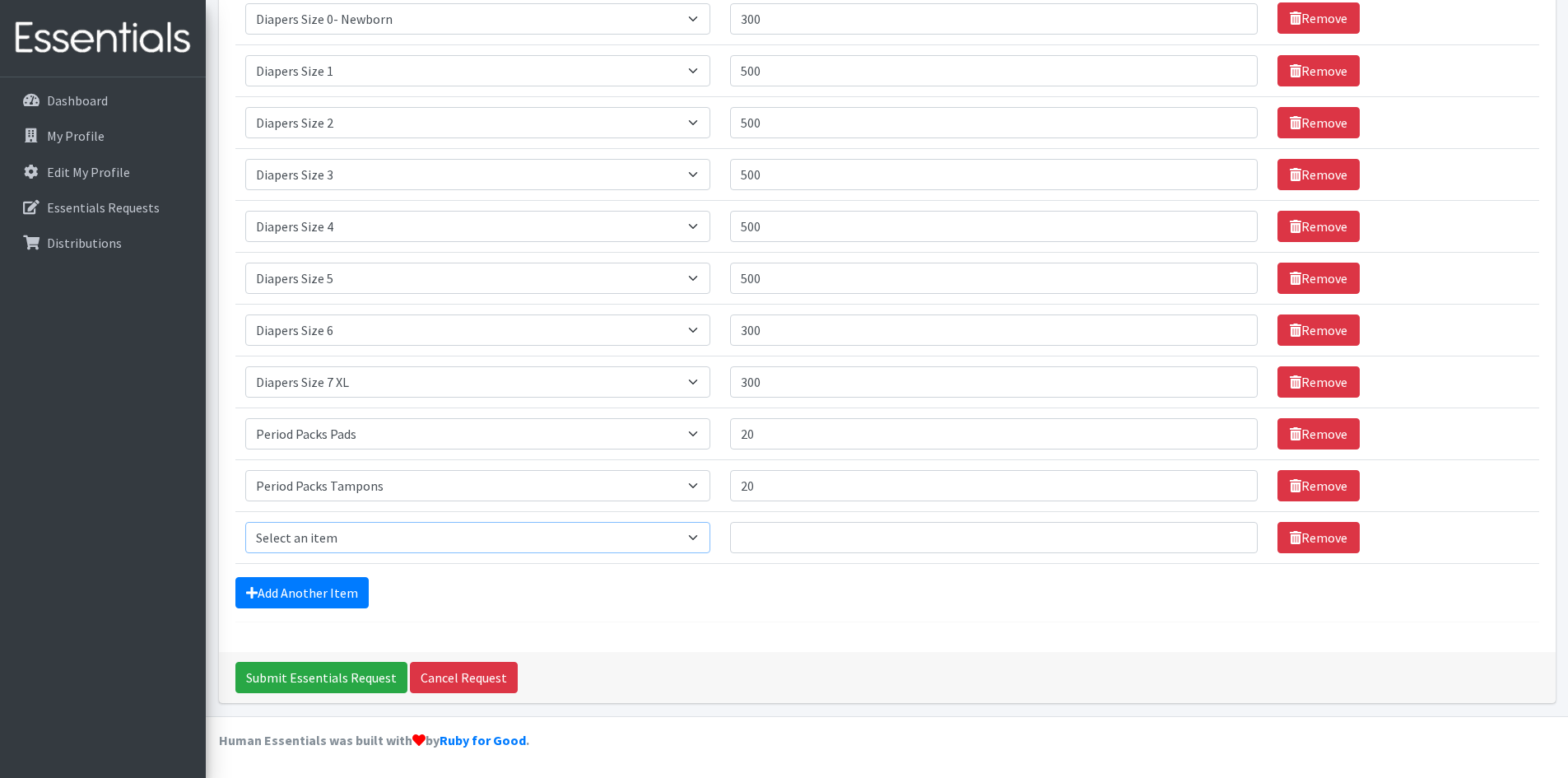
drag, startPoint x: 337, startPoint y: 536, endPoint x: 343, endPoint y: 530, distance: 8.5
click at [337, 536] on select "Select an item Adult XXX Large Adult Large Adult XX Large Adult Medium Adult Sm…" at bounding box center [478, 537] width 465 height 31
select select "4828"
click at [246, 521] on select "Select an item Adult XXX Large Adult Large Adult XX Large Adult Medium Adult Sm…" at bounding box center [478, 537] width 465 height 31
click at [787, 539] on input "Quantity" at bounding box center [994, 537] width 528 height 31
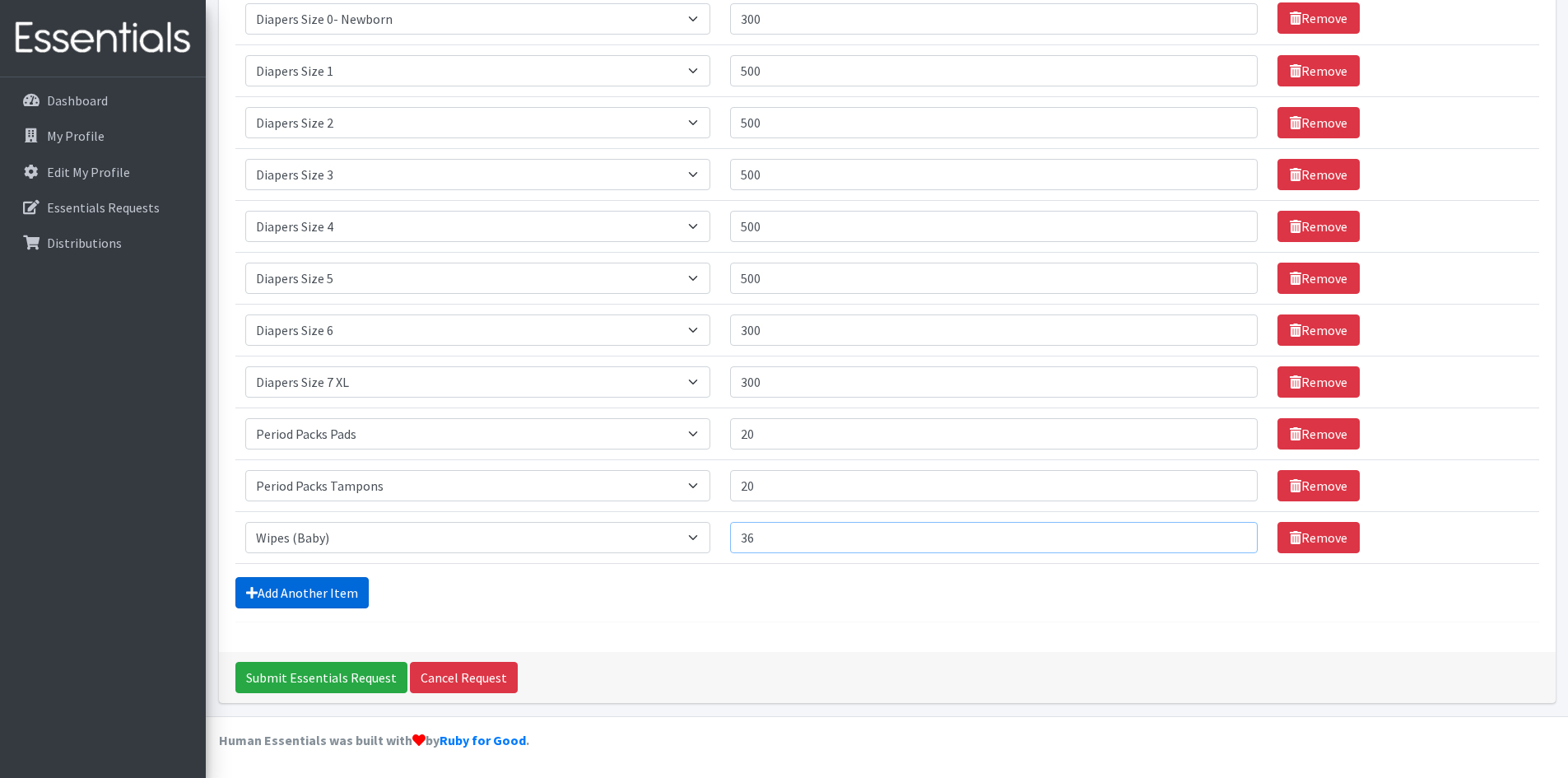
type input "36"
click at [318, 592] on link "Add Another Item" at bounding box center [302, 592] width 133 height 31
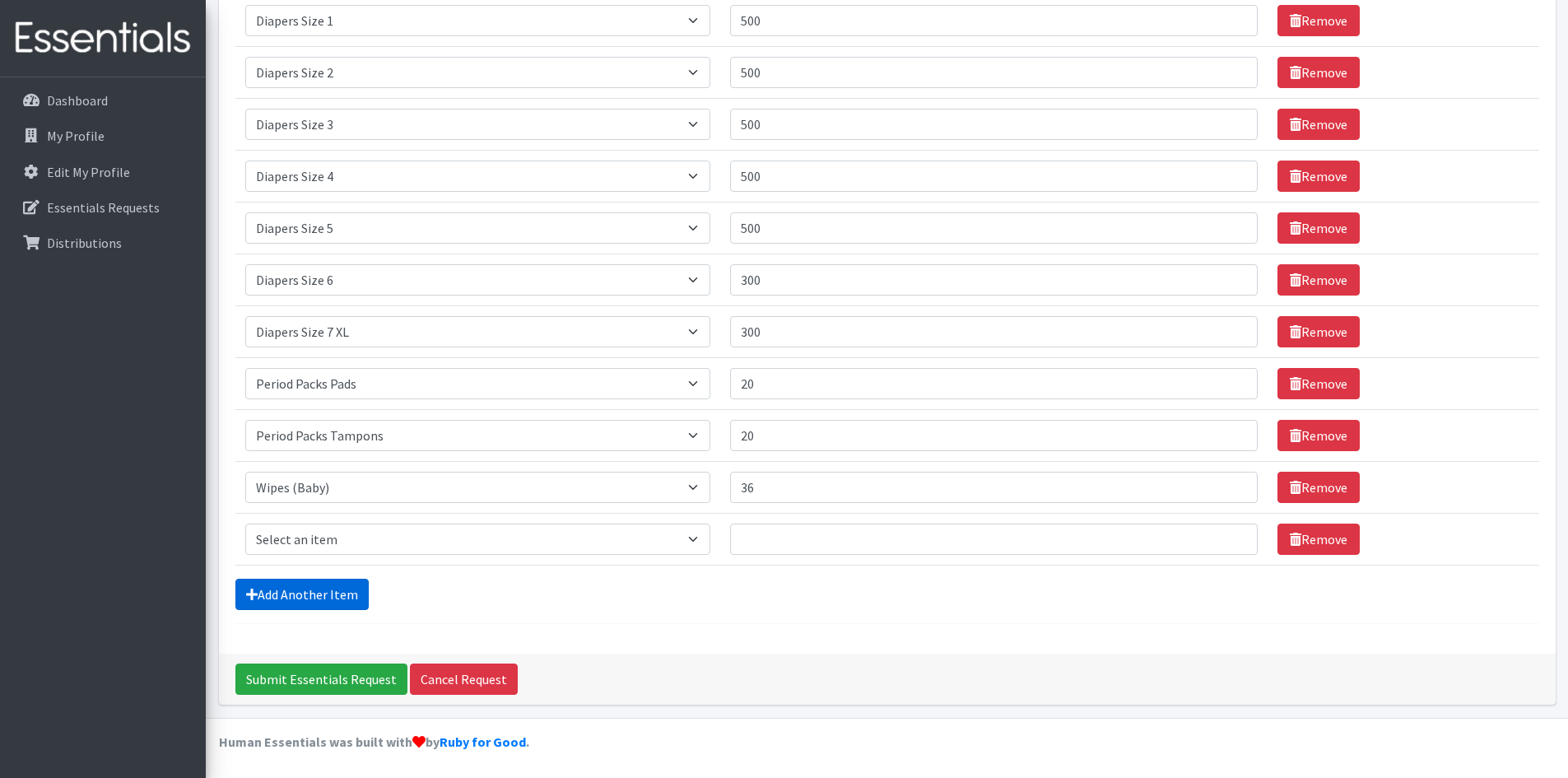
scroll to position [315, 0]
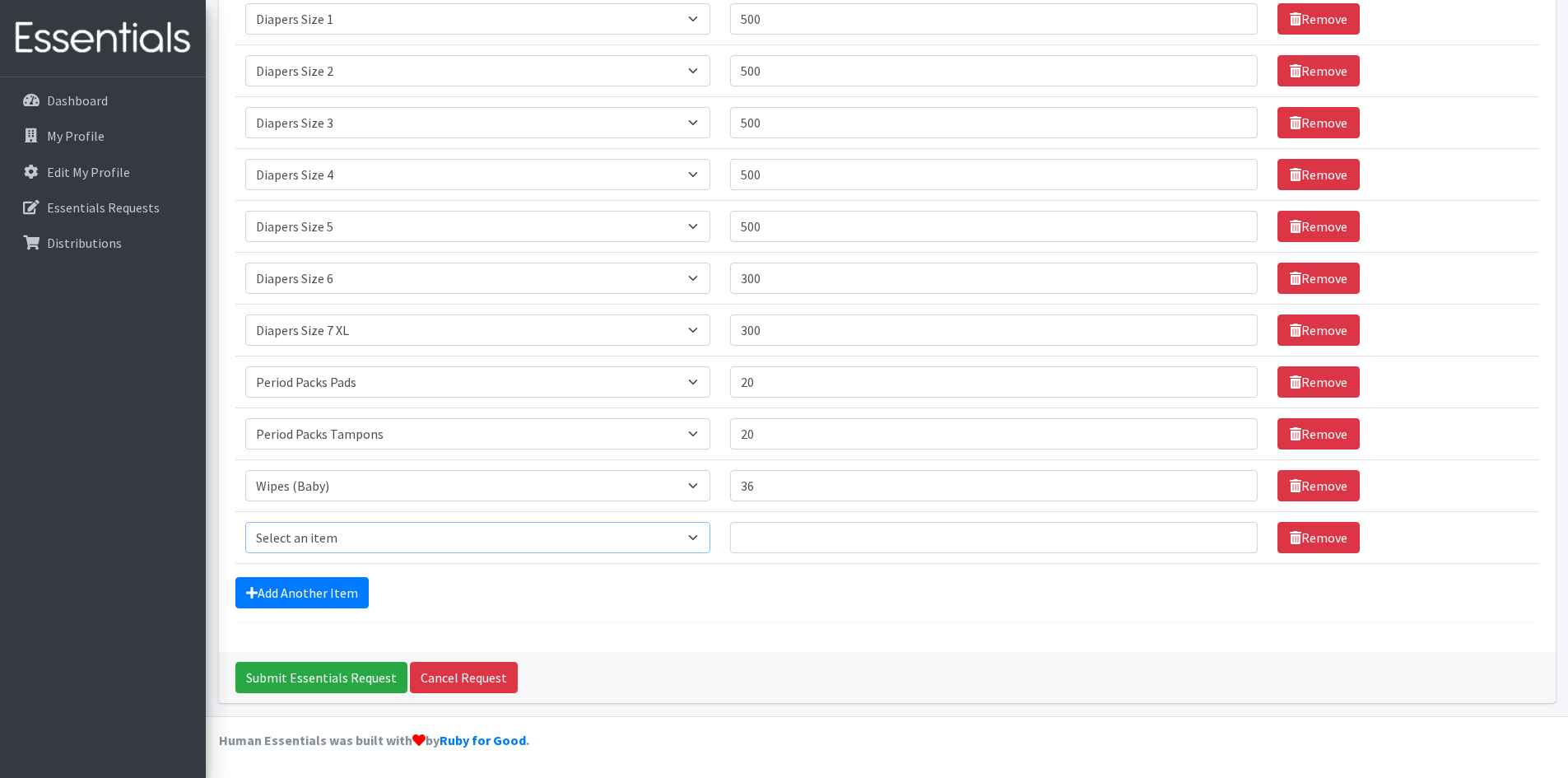
click at [350, 540] on select "Select an item Adult XXX Large Adult Large Adult XX Large Adult Medium Adult Sm…" at bounding box center [478, 537] width 465 height 31
click at [436, 581] on div "Add Another Item" at bounding box center [887, 592] width 1304 height 31
click at [1311, 529] on link "Remove" at bounding box center [1319, 537] width 83 height 31
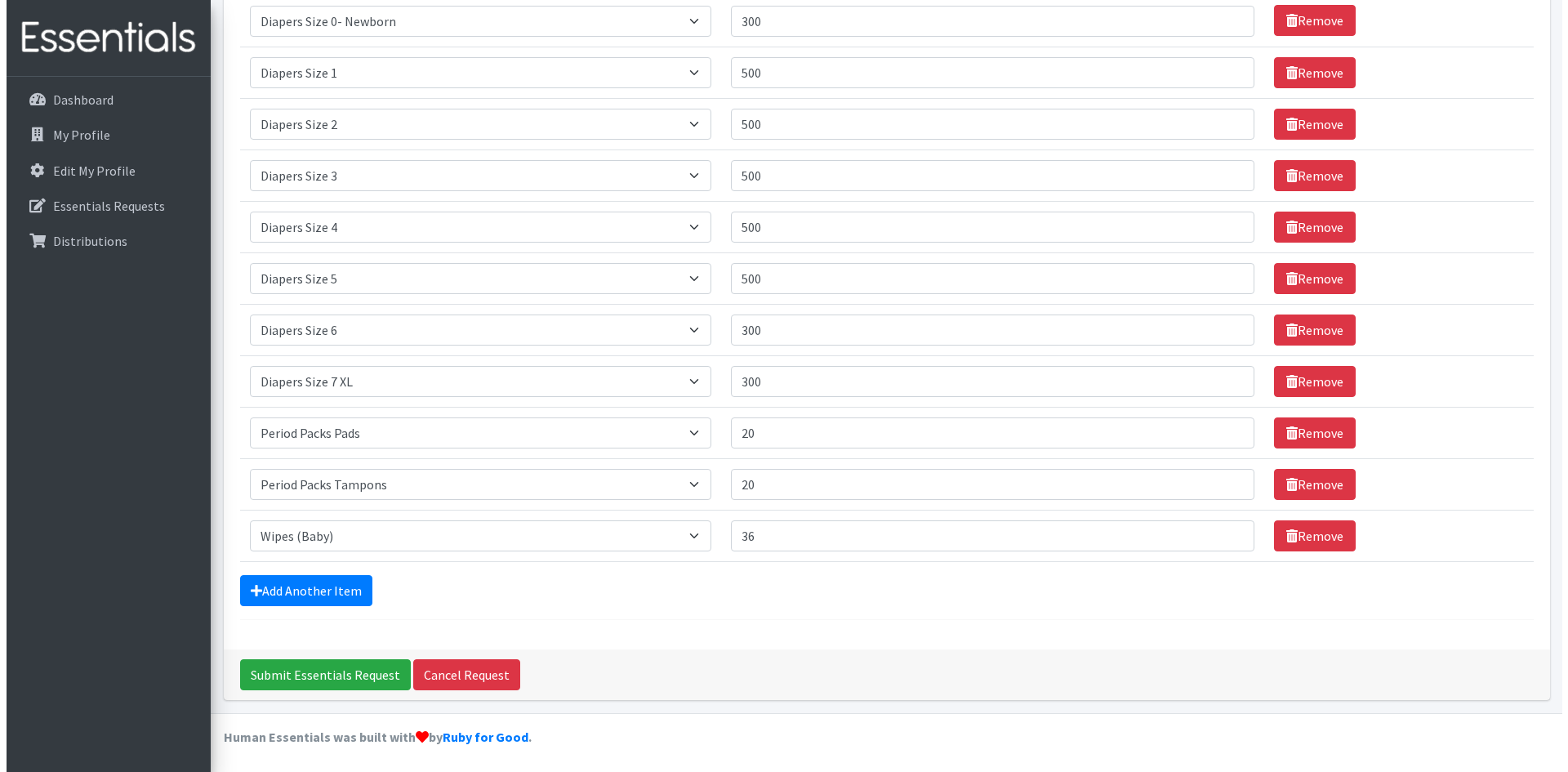
scroll to position [260, 0]
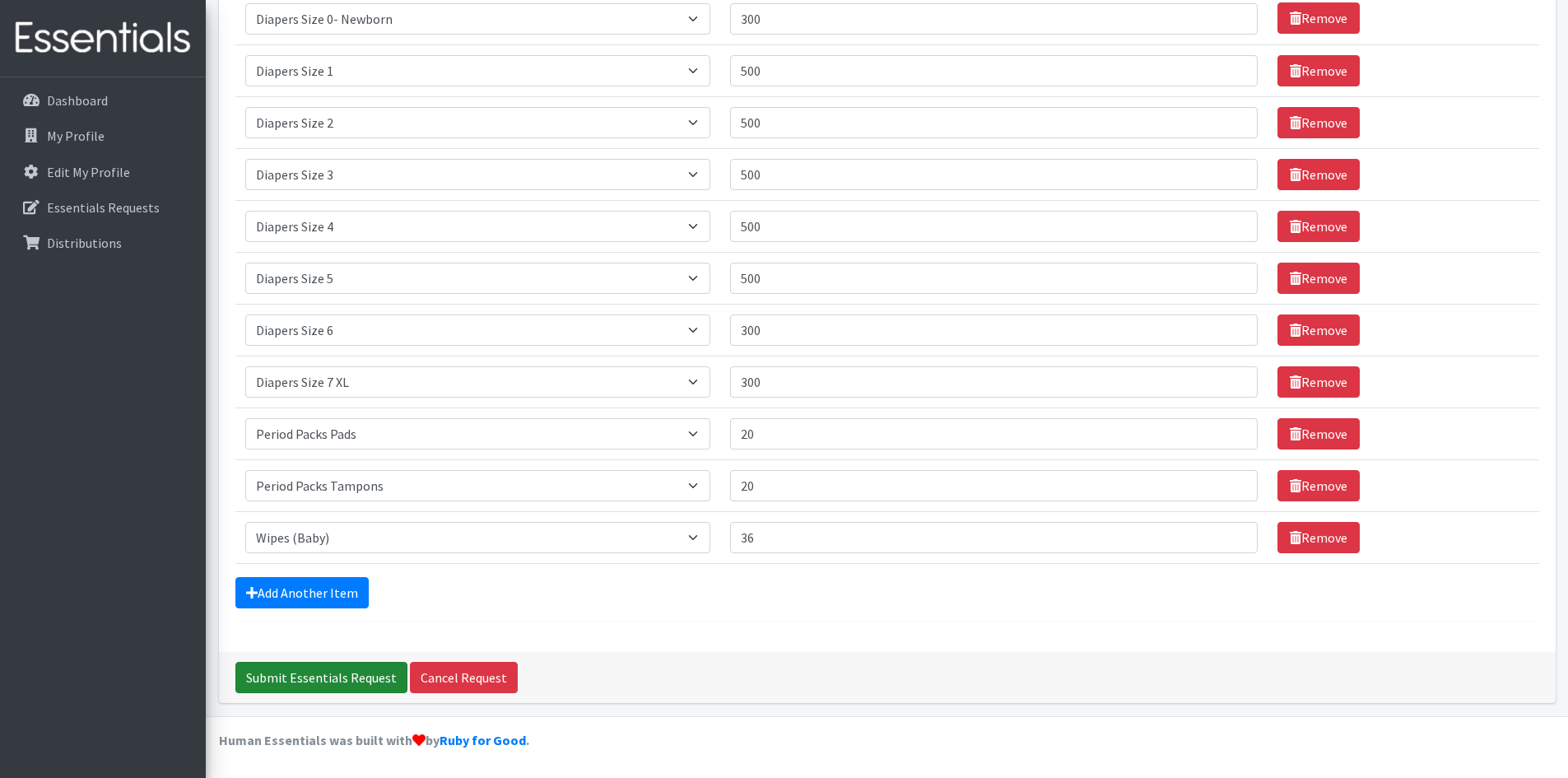
click at [312, 674] on input "Submit Essentials Request" at bounding box center [322, 677] width 172 height 31
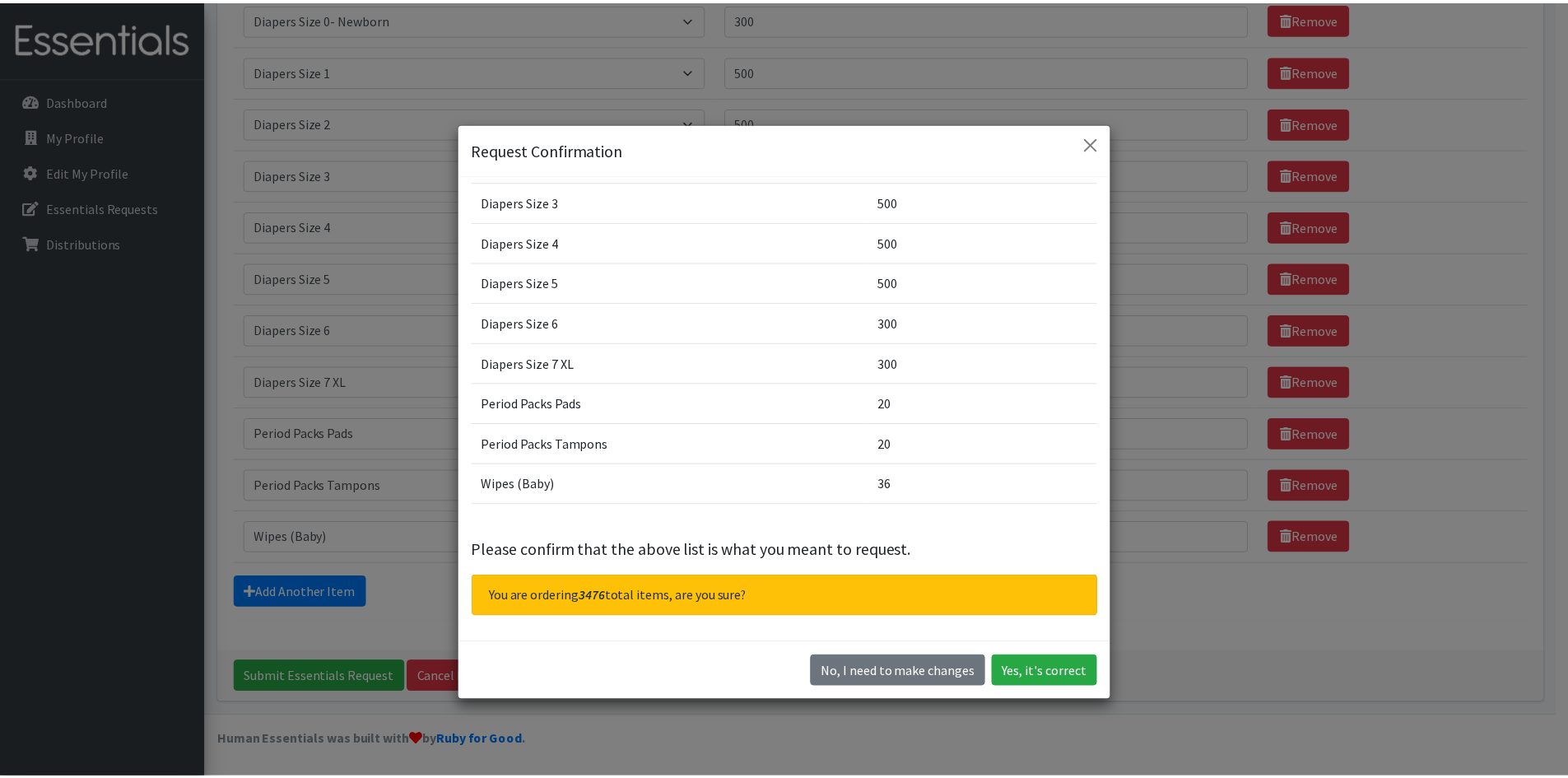
scroll to position [170, 0]
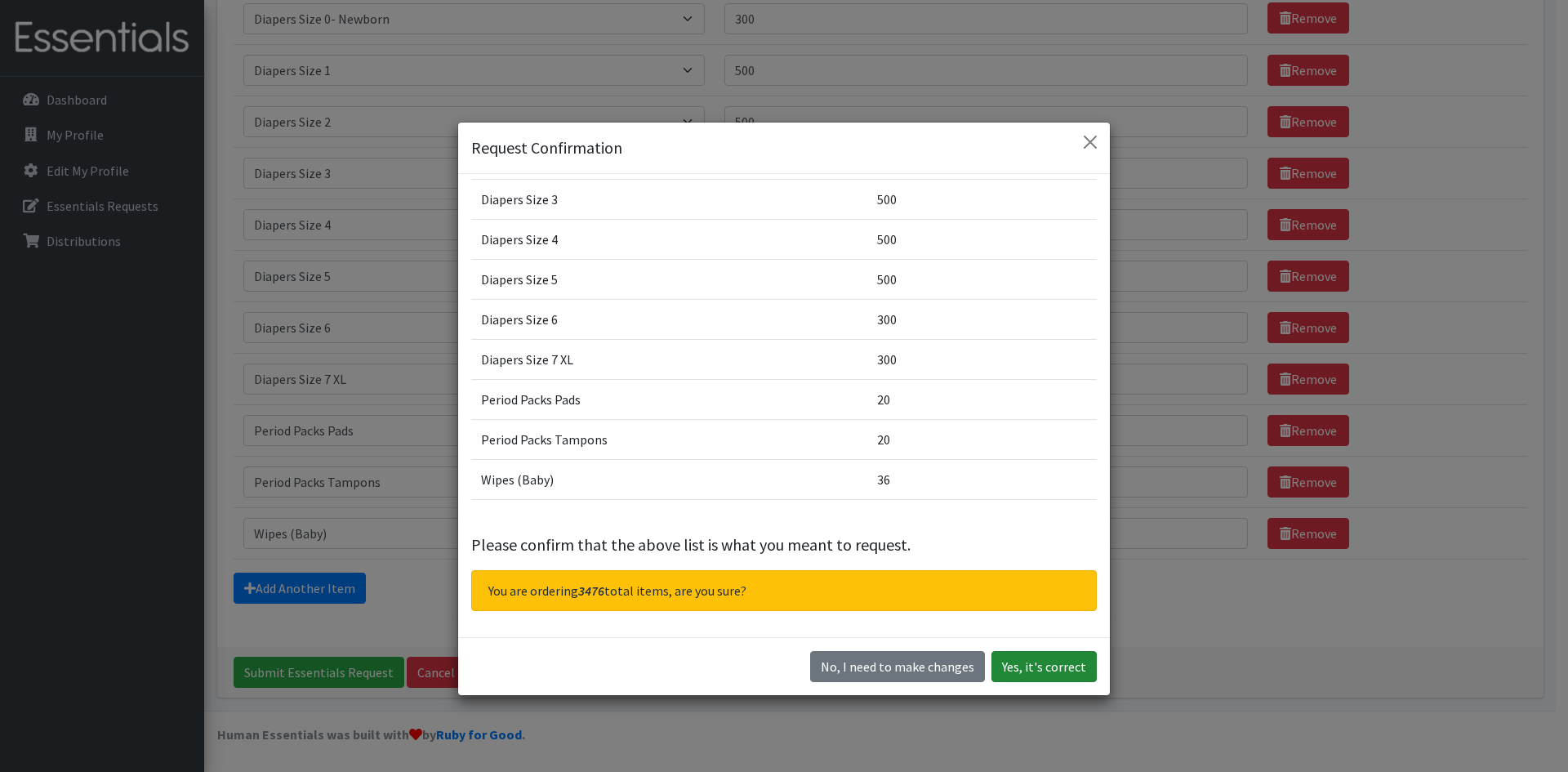
click at [1031, 666] on button "Yes, it's correct" at bounding box center [1044, 666] width 105 height 31
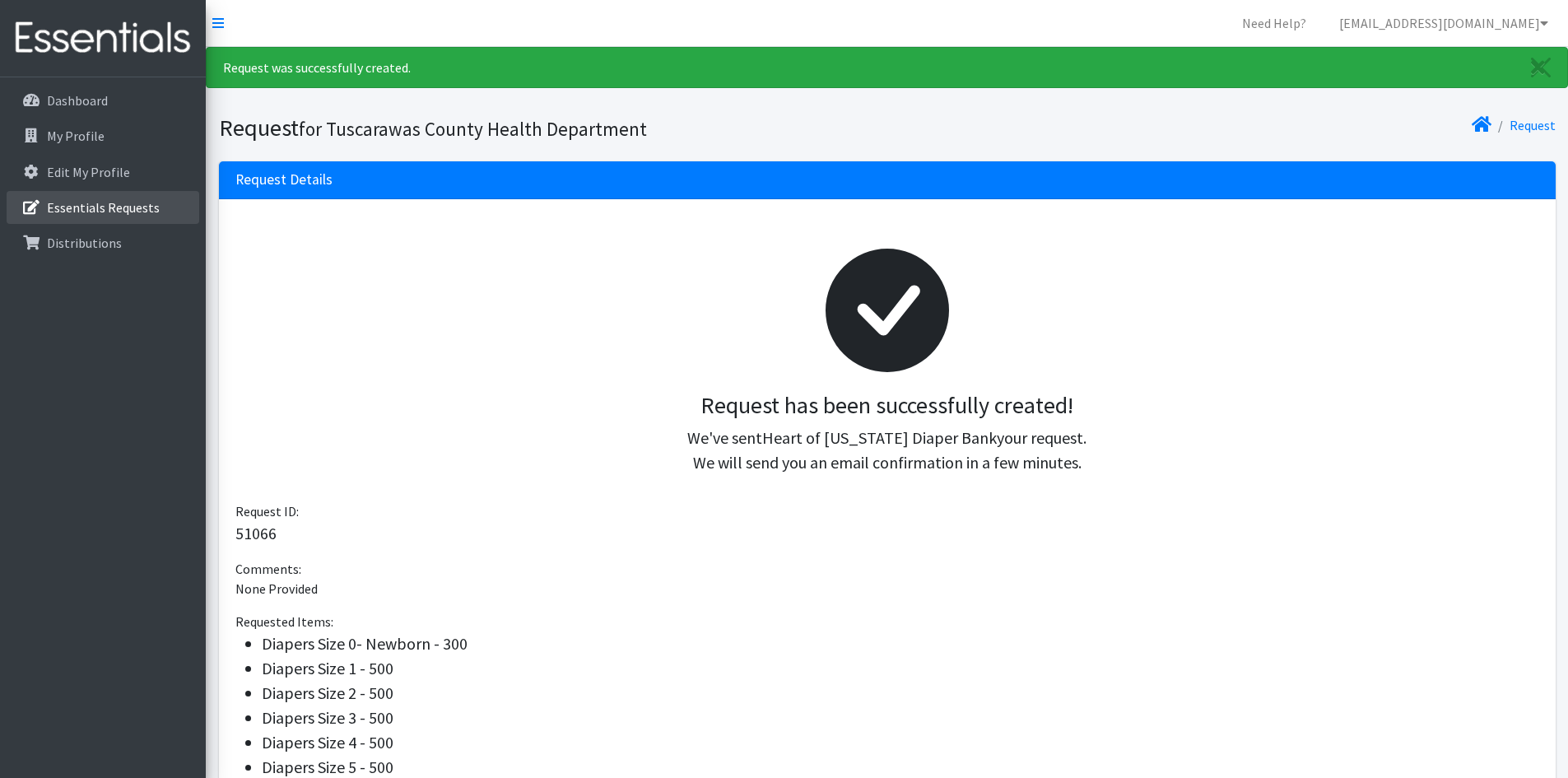
click at [82, 199] on p "Essentials Requests" at bounding box center [104, 208] width 113 height 17
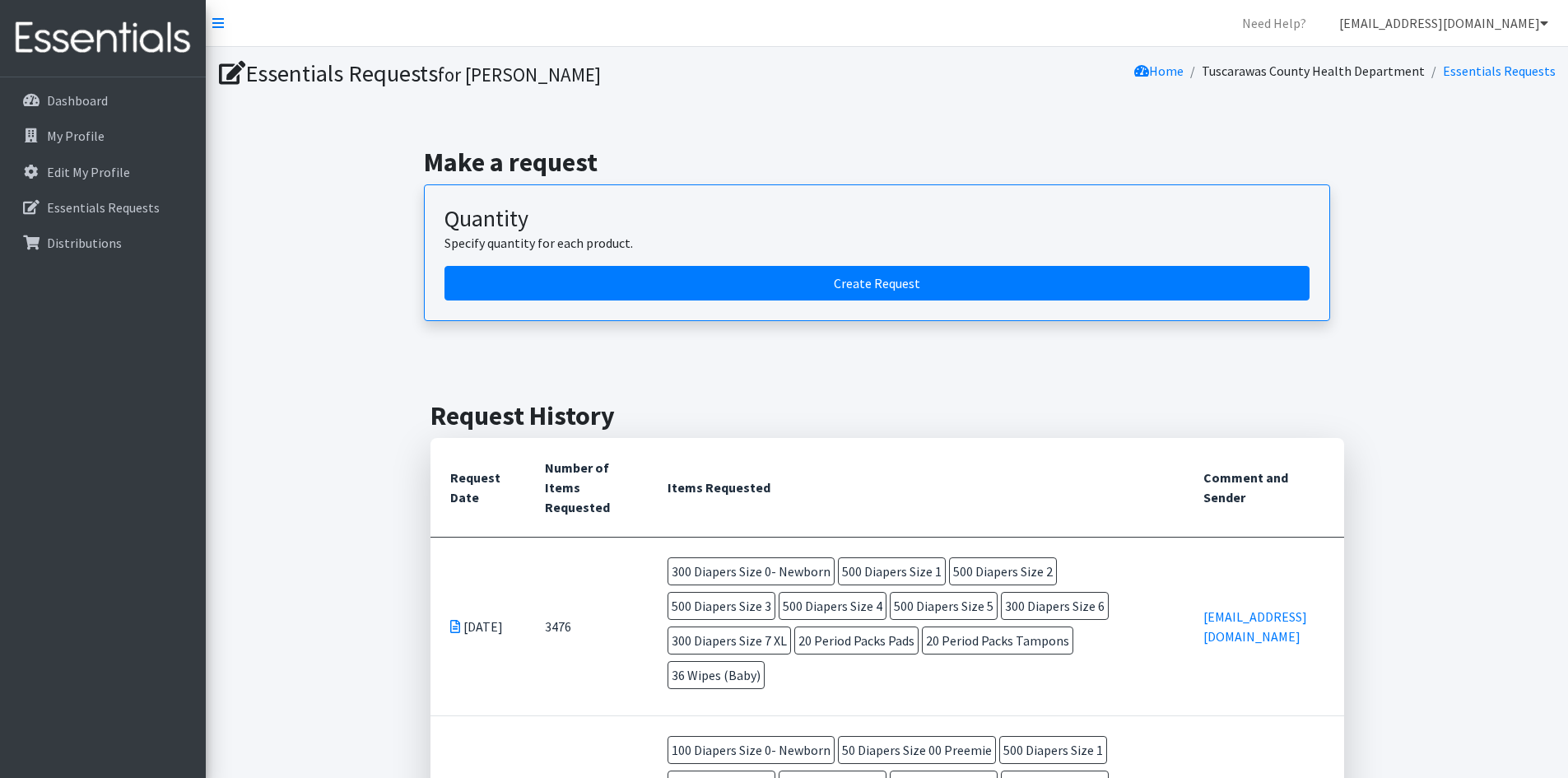
click at [1484, 26] on link "[EMAIL_ADDRESS][DOMAIN_NAME]" at bounding box center [1443, 23] width 235 height 33
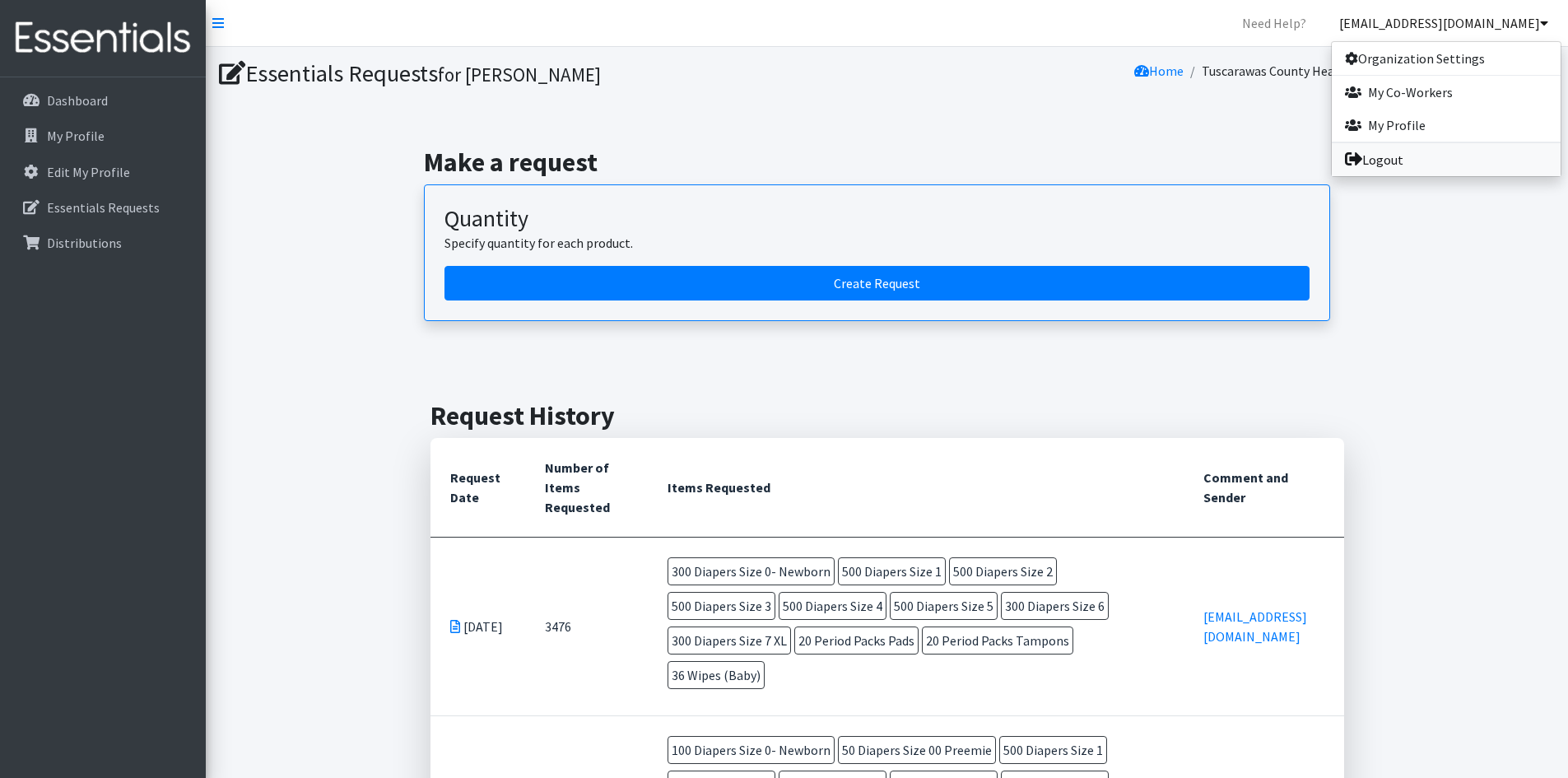
click at [1381, 159] on link "Logout" at bounding box center [1446, 159] width 229 height 33
